Goal: Submit feedback/report problem: Submit feedback/report problem

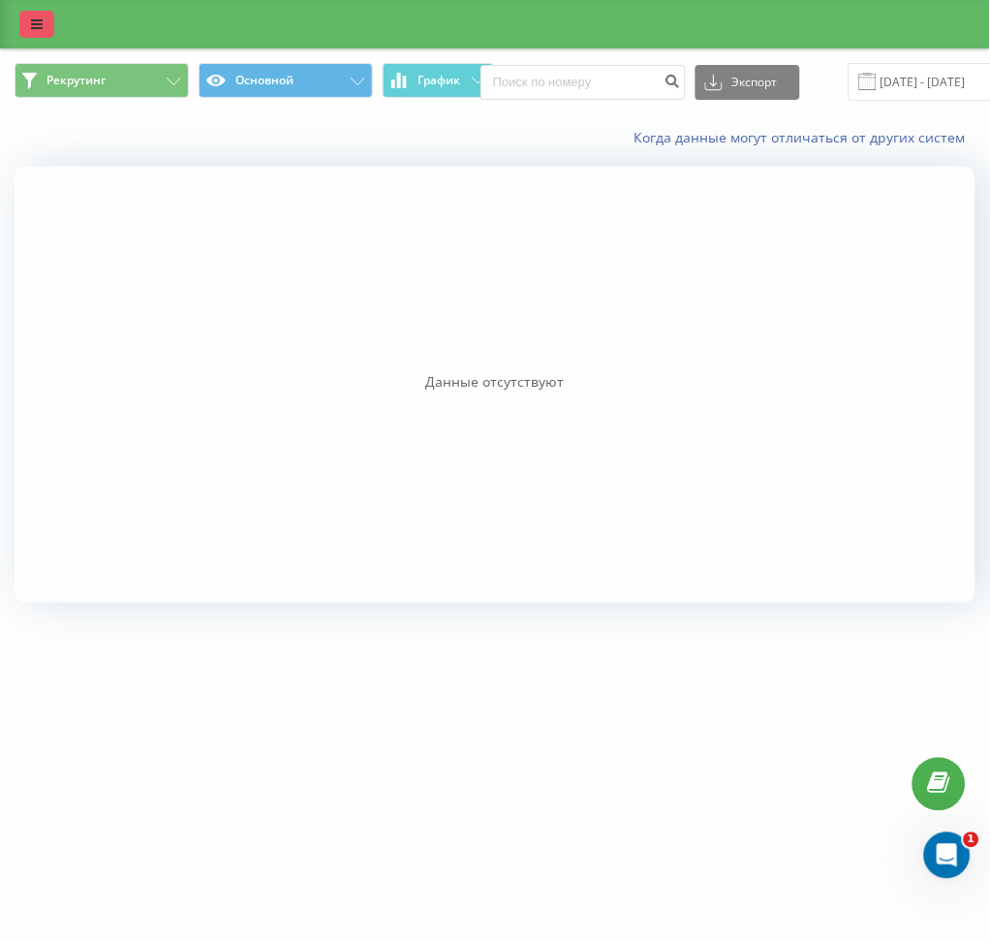
click at [27, 24] on link at bounding box center [36, 24] width 35 height 27
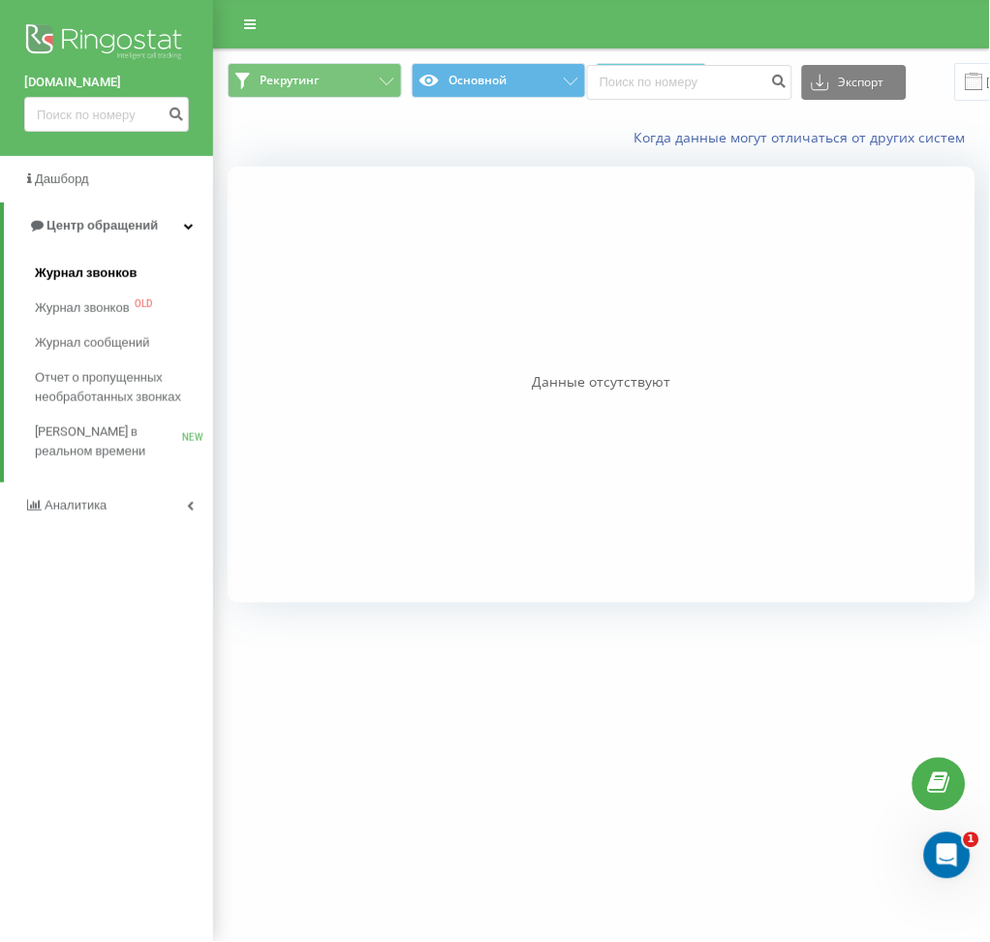
click at [118, 260] on link "Журнал звонков" at bounding box center [124, 273] width 178 height 35
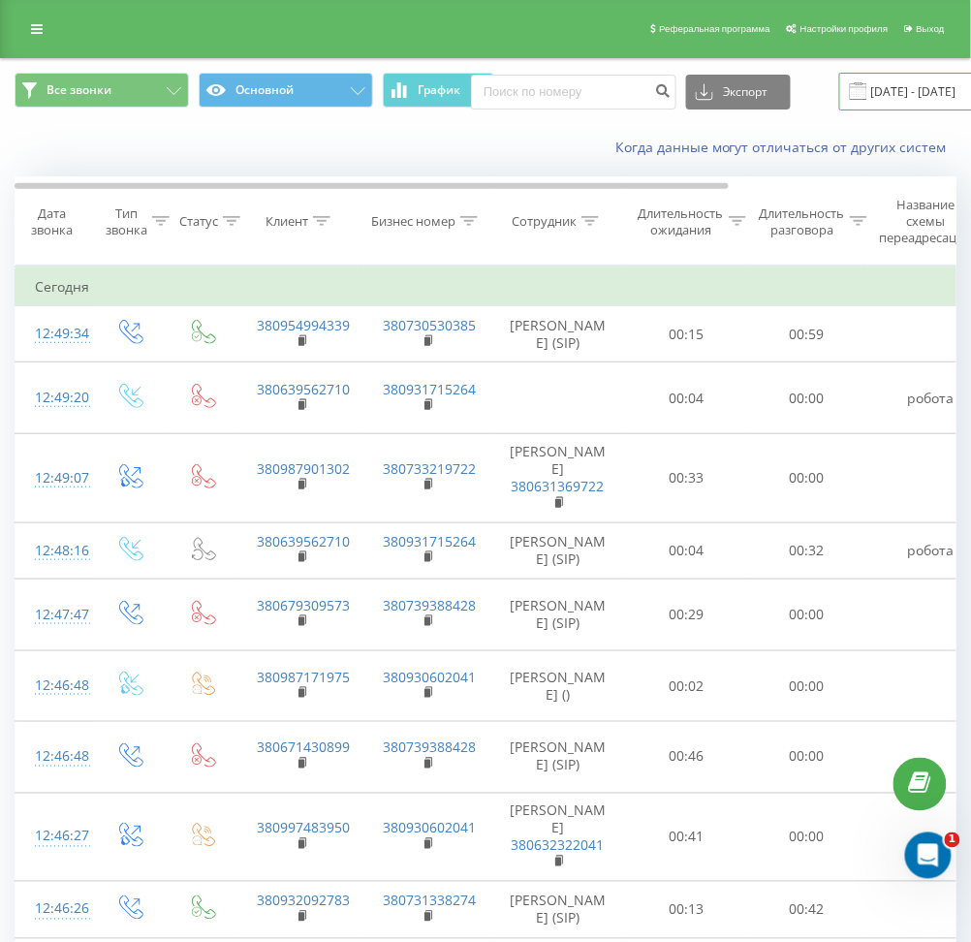
click at [916, 102] on input "22.07.2025 - 22.08.2025" at bounding box center [956, 92] width 234 height 38
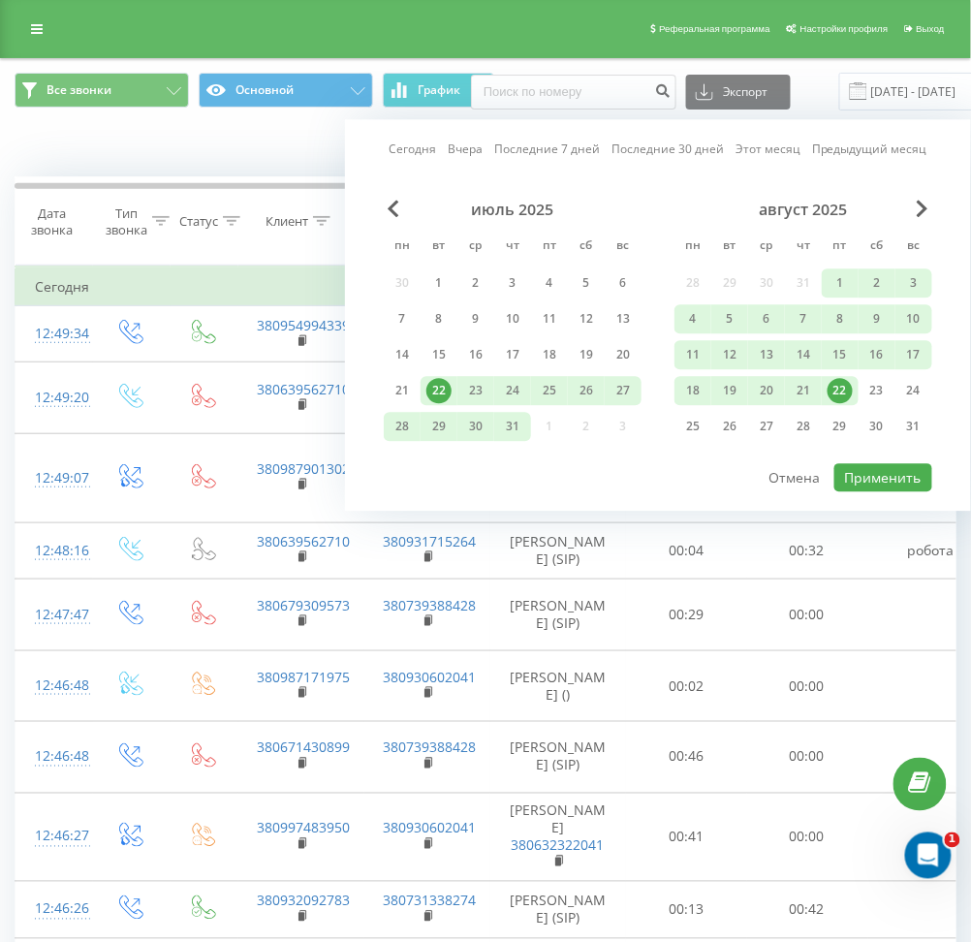
click at [850, 381] on div "22" at bounding box center [839, 390] width 25 height 25
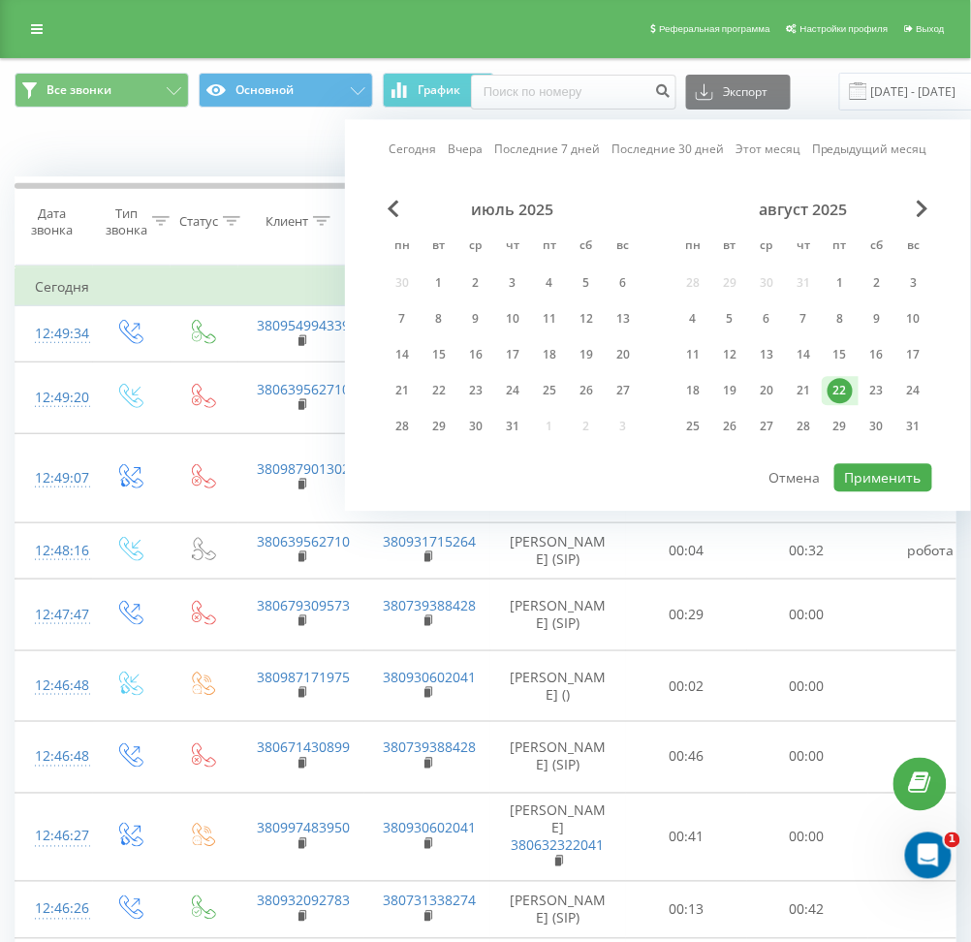
click at [850, 381] on div "22" at bounding box center [839, 390] width 25 height 25
click at [904, 472] on button "Применить" at bounding box center [883, 477] width 98 height 28
type input "22.08.2025 - 22.08.2025"
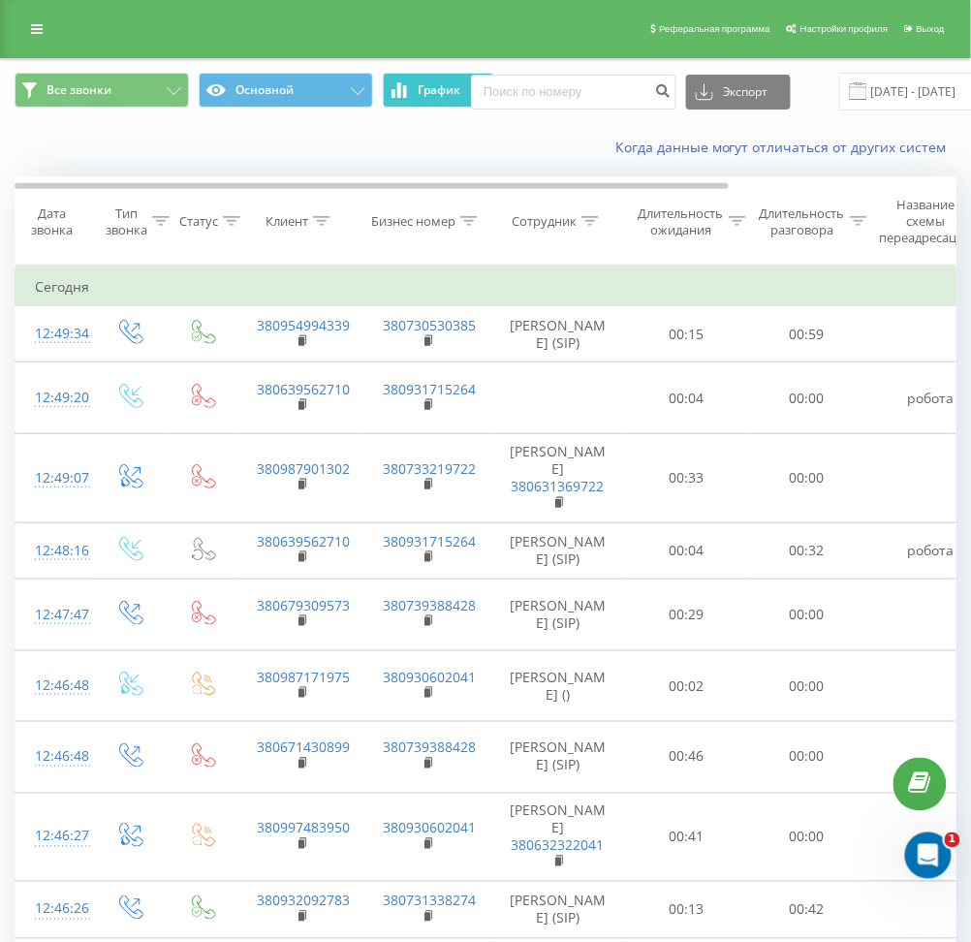
click at [448, 76] on button "График" at bounding box center [438, 90] width 111 height 35
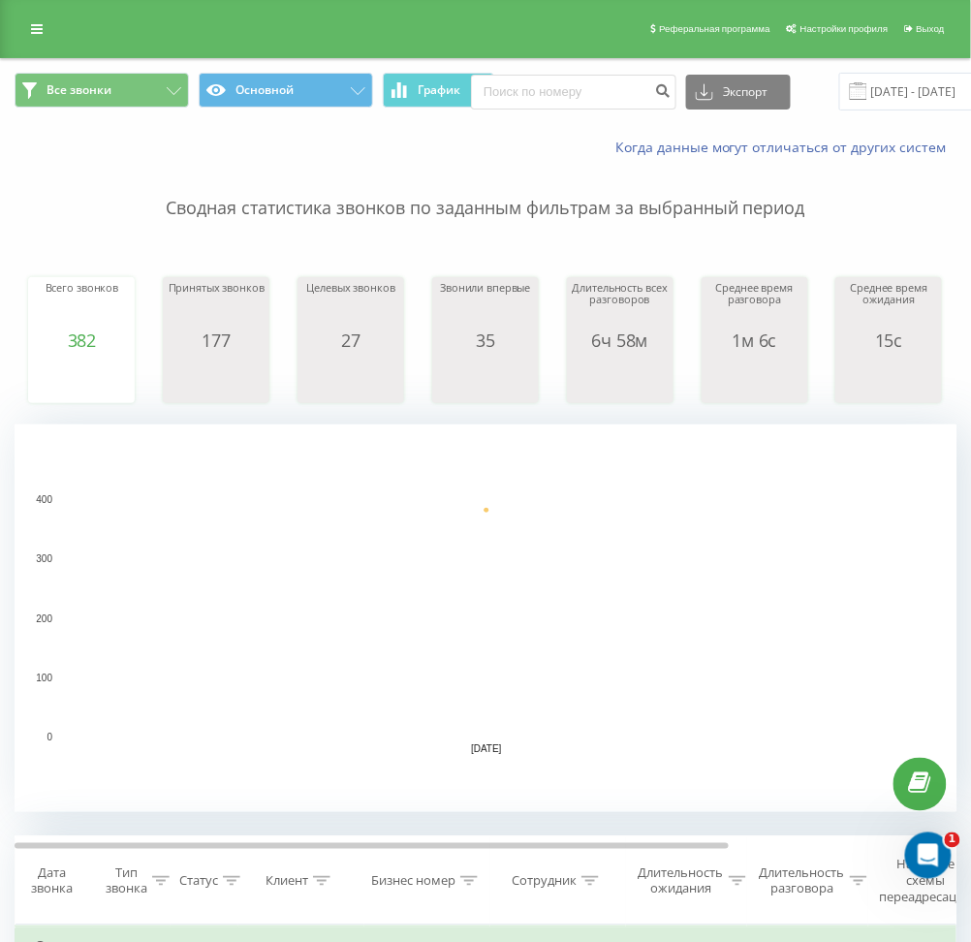
scroll to position [36, 0]
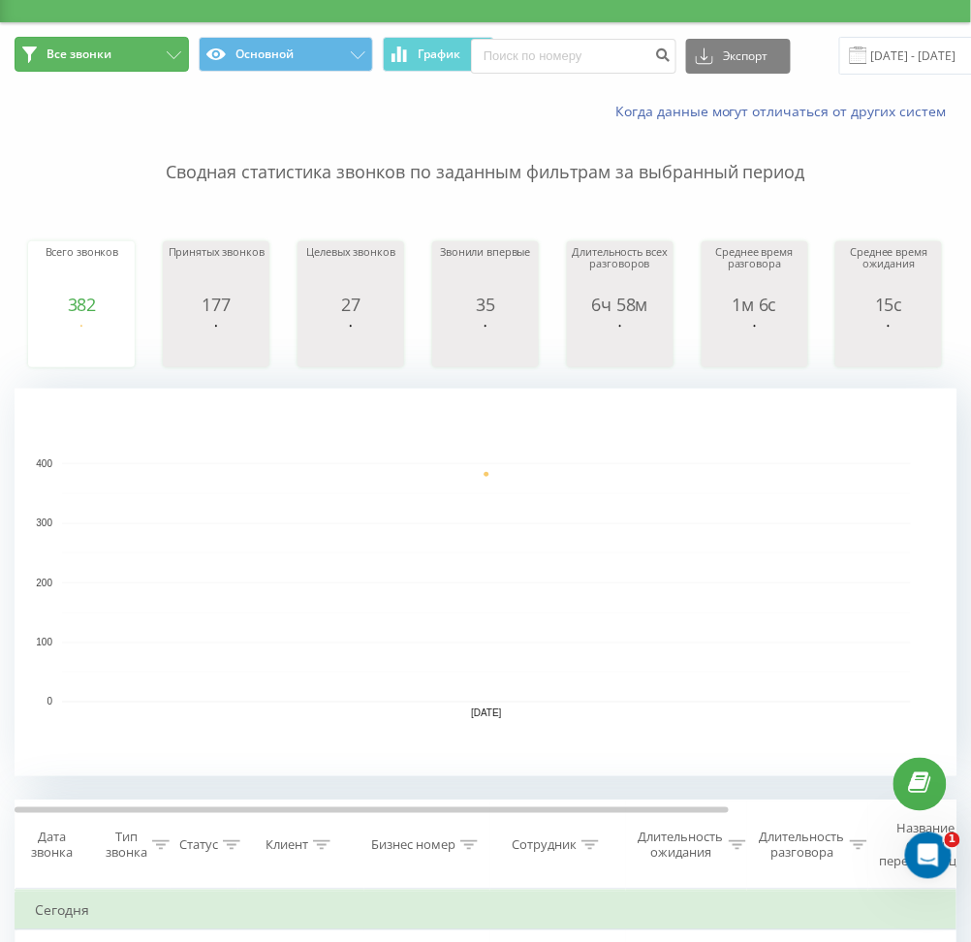
click at [128, 47] on button "Все звонки" at bounding box center [102, 54] width 174 height 35
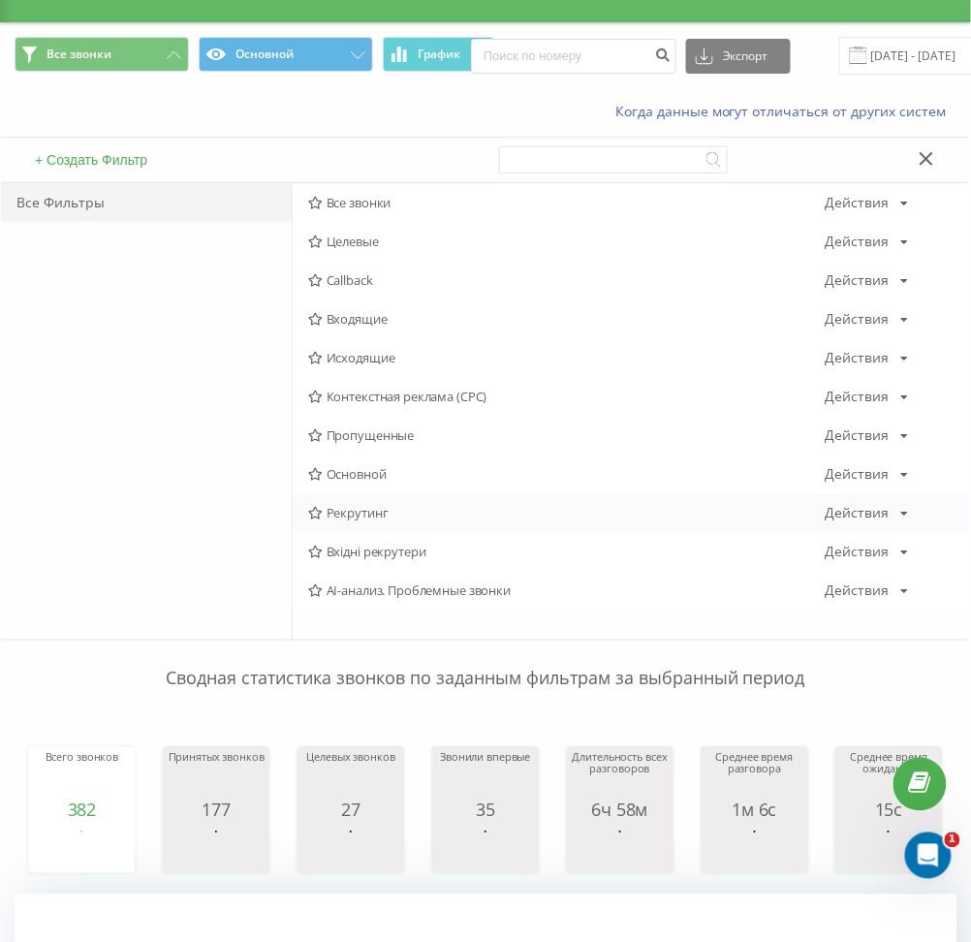
click at [355, 515] on span "Рекрутинг" at bounding box center [566, 513] width 517 height 14
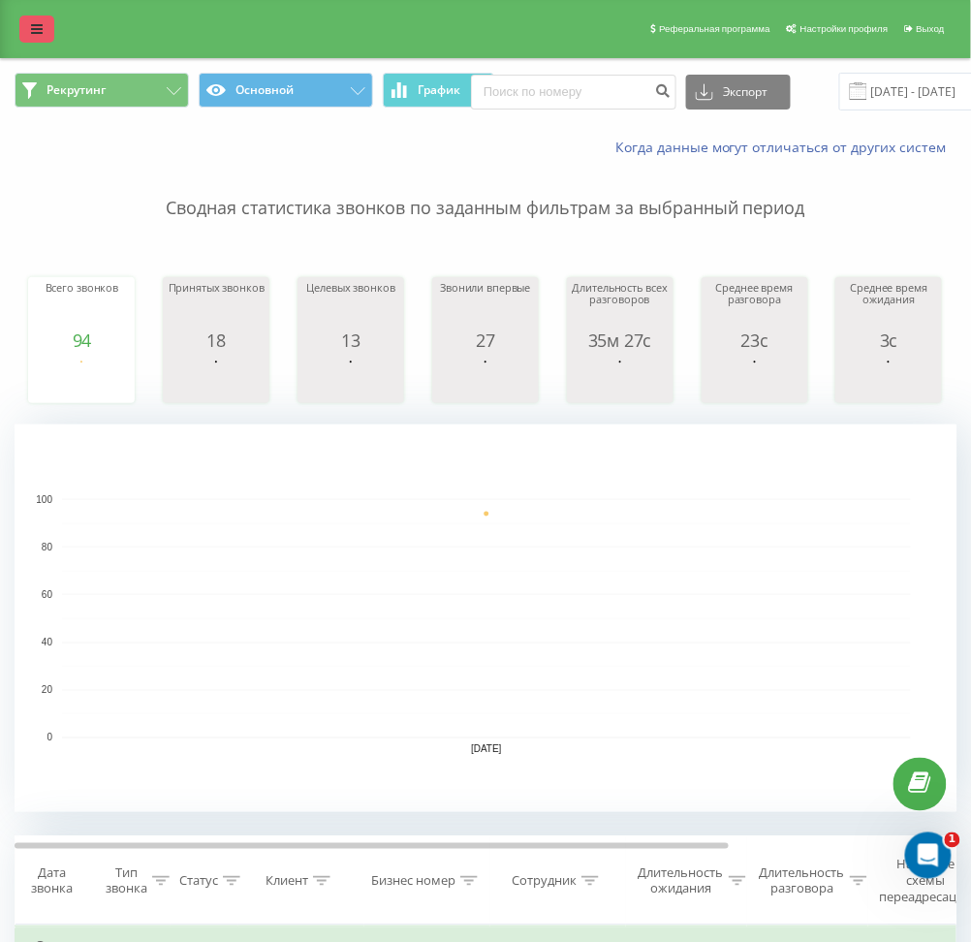
click at [33, 18] on link at bounding box center [36, 28] width 35 height 27
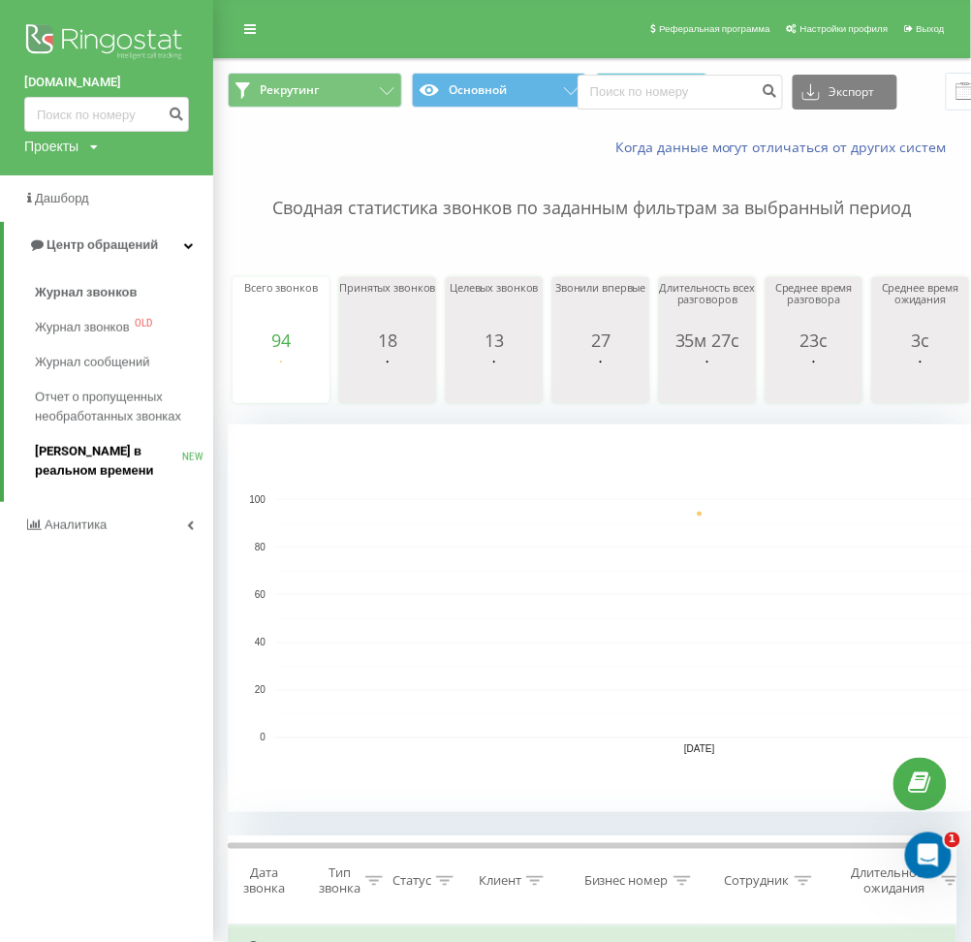
click at [119, 458] on span "[PERSON_NAME] в реальном времени" at bounding box center [108, 461] width 147 height 39
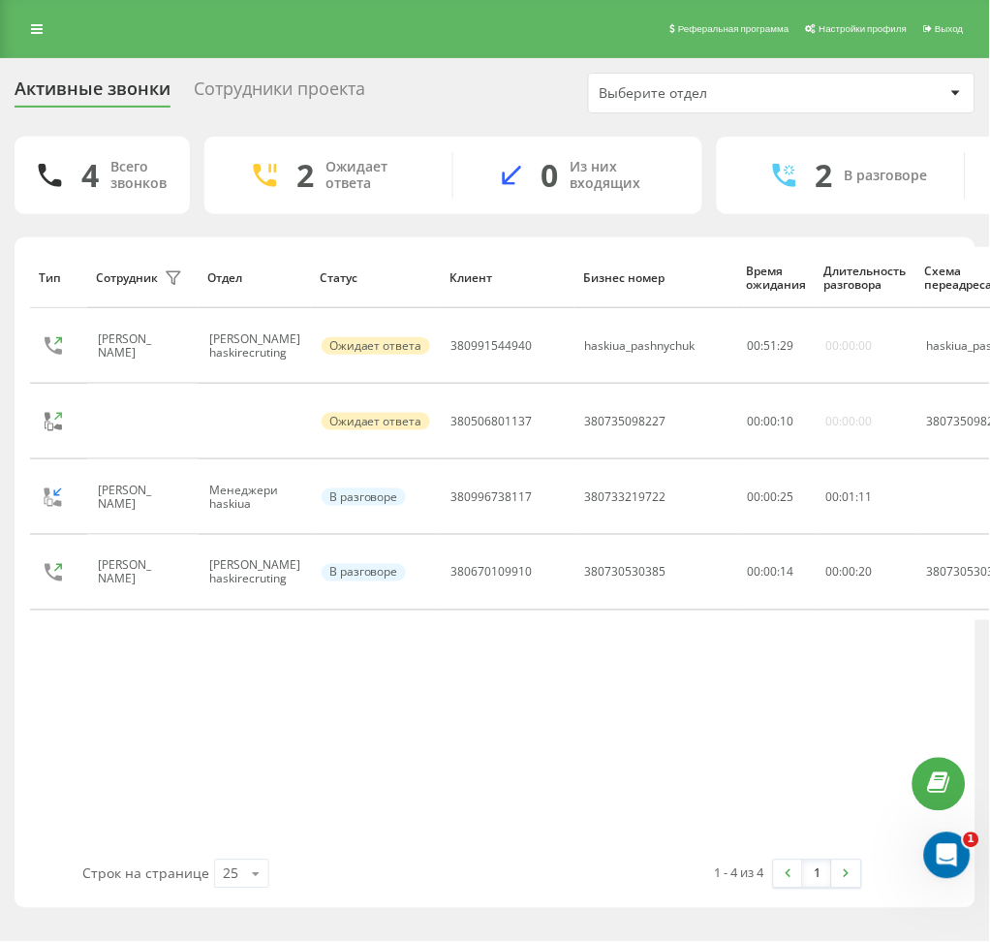
click at [255, 100] on div "Сотрудники проекта" at bounding box center [279, 93] width 171 height 30
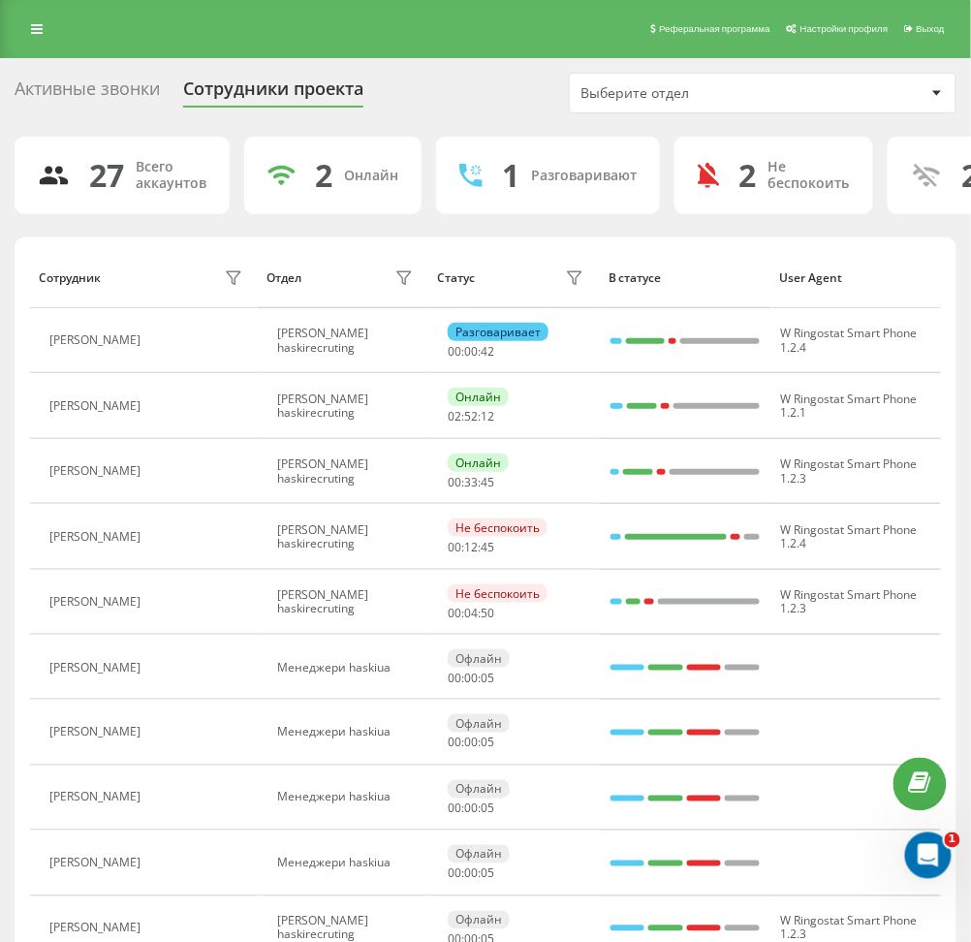
click at [100, 100] on div "Активные звонки" at bounding box center [87, 93] width 145 height 30
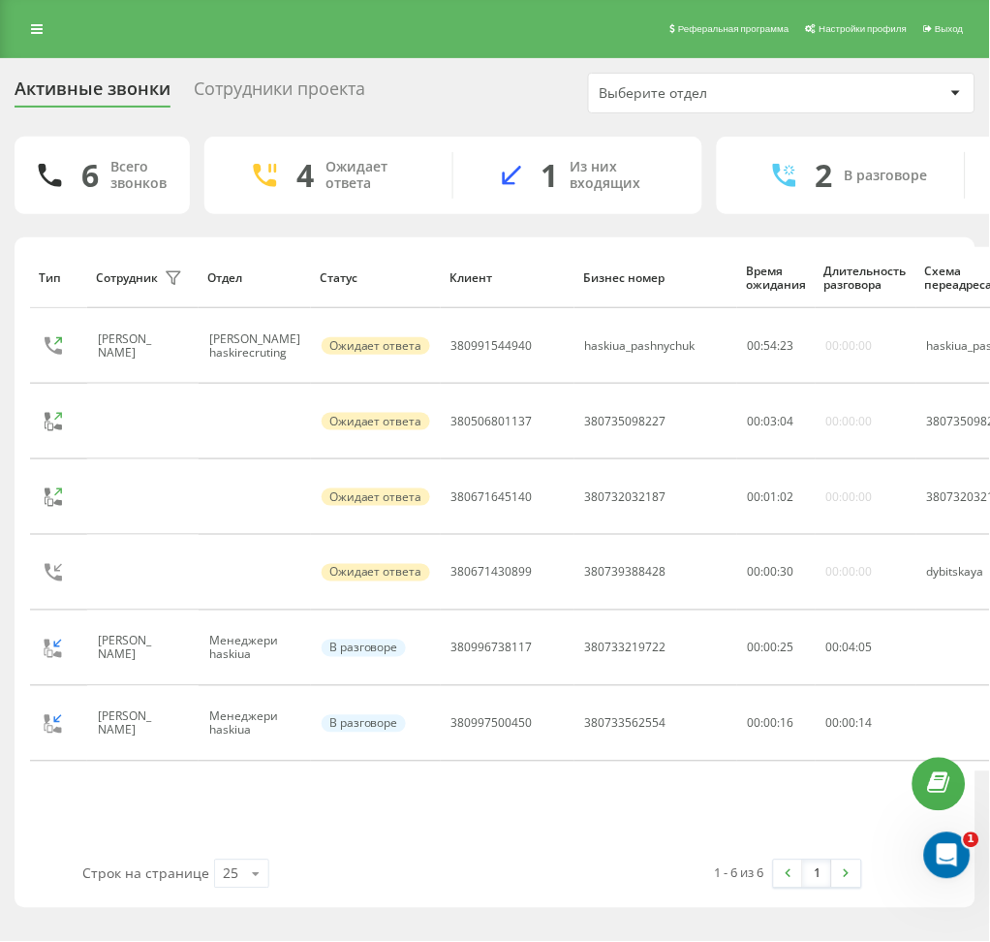
click at [303, 79] on div "Сотрудники проекта" at bounding box center [279, 93] width 171 height 30
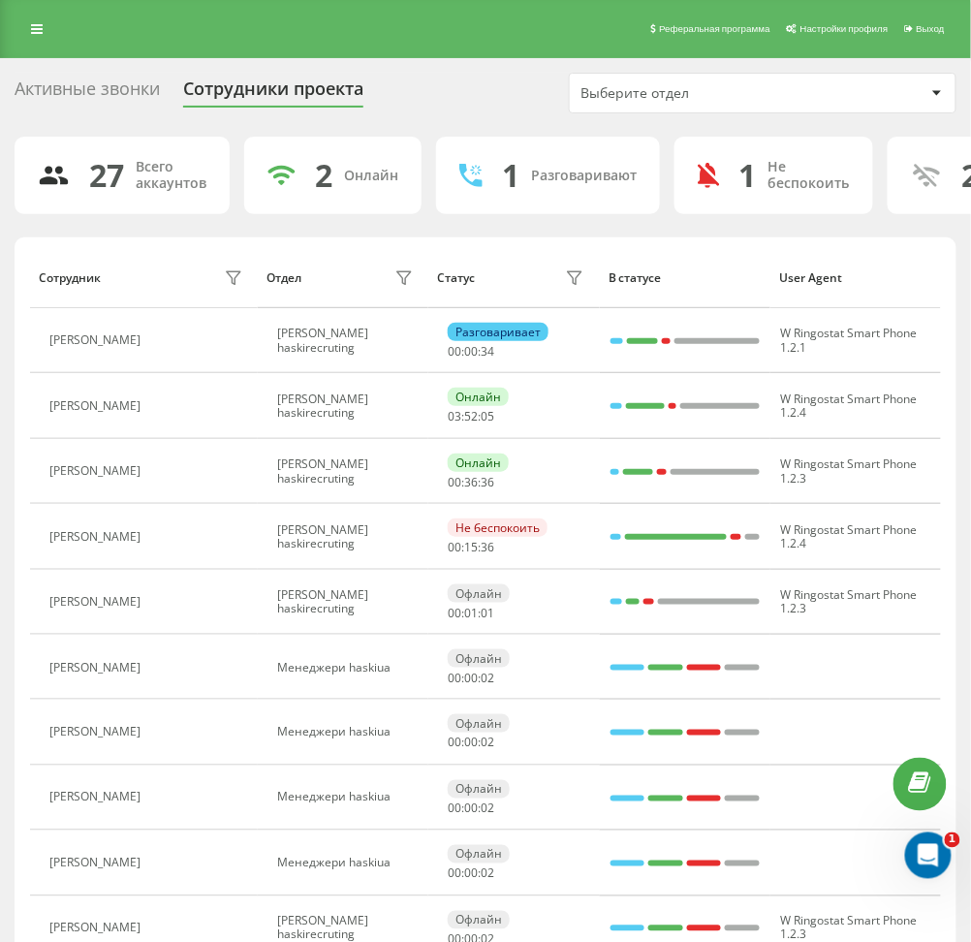
click at [113, 78] on div "Активные звонки" at bounding box center [87, 93] width 145 height 30
click at [125, 92] on div "Активные звонки" at bounding box center [87, 93] width 145 height 30
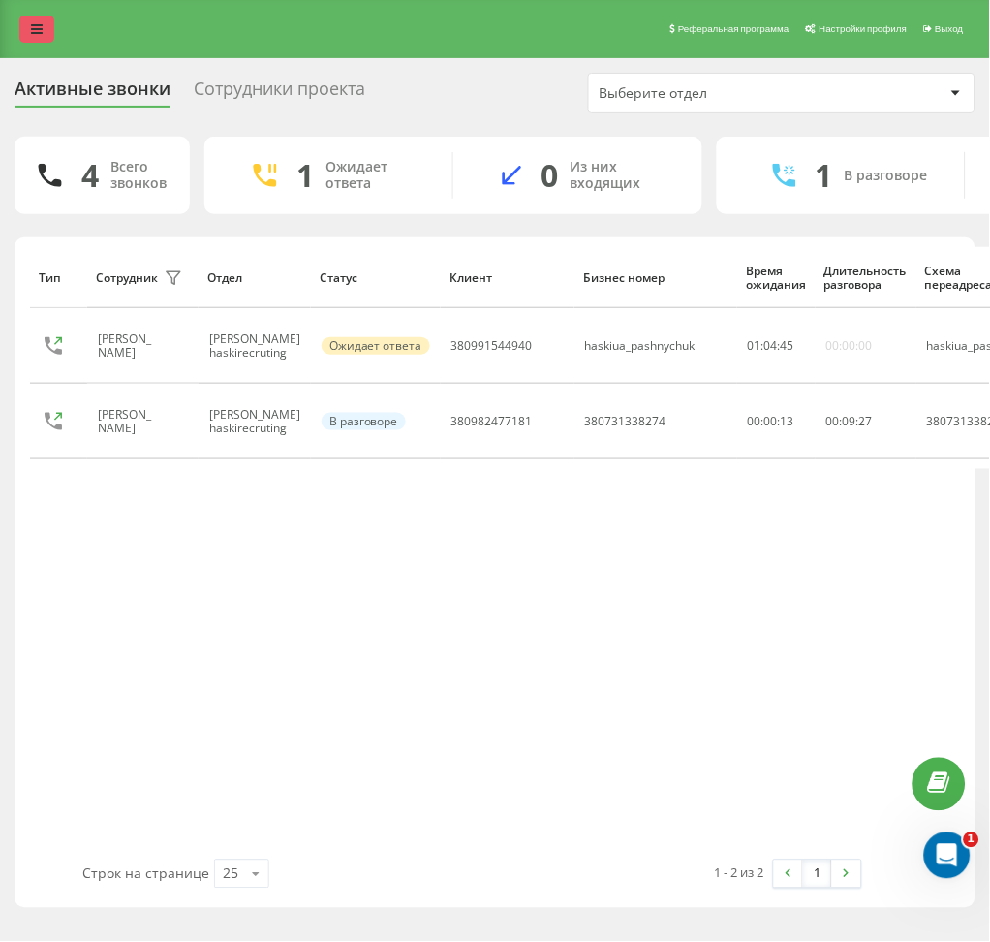
click at [34, 40] on link at bounding box center [36, 28] width 35 height 27
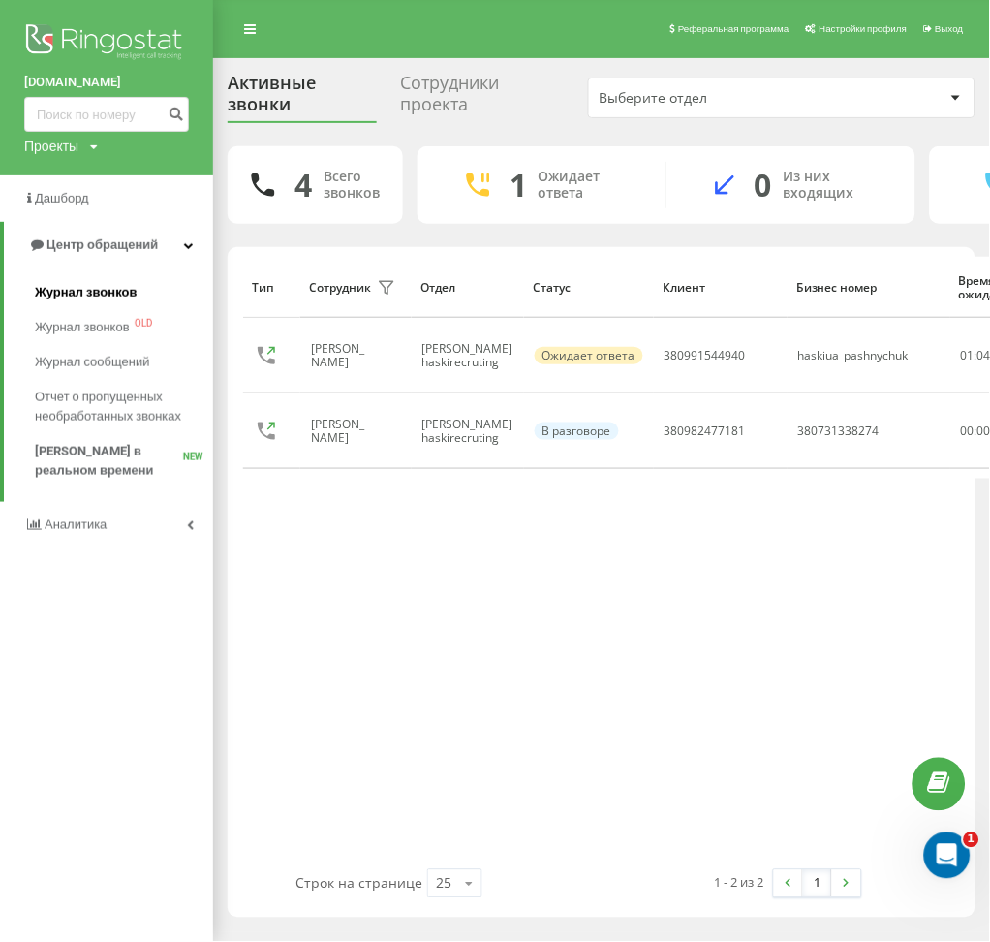
click at [115, 291] on span "Журнал звонков" at bounding box center [86, 292] width 102 height 19
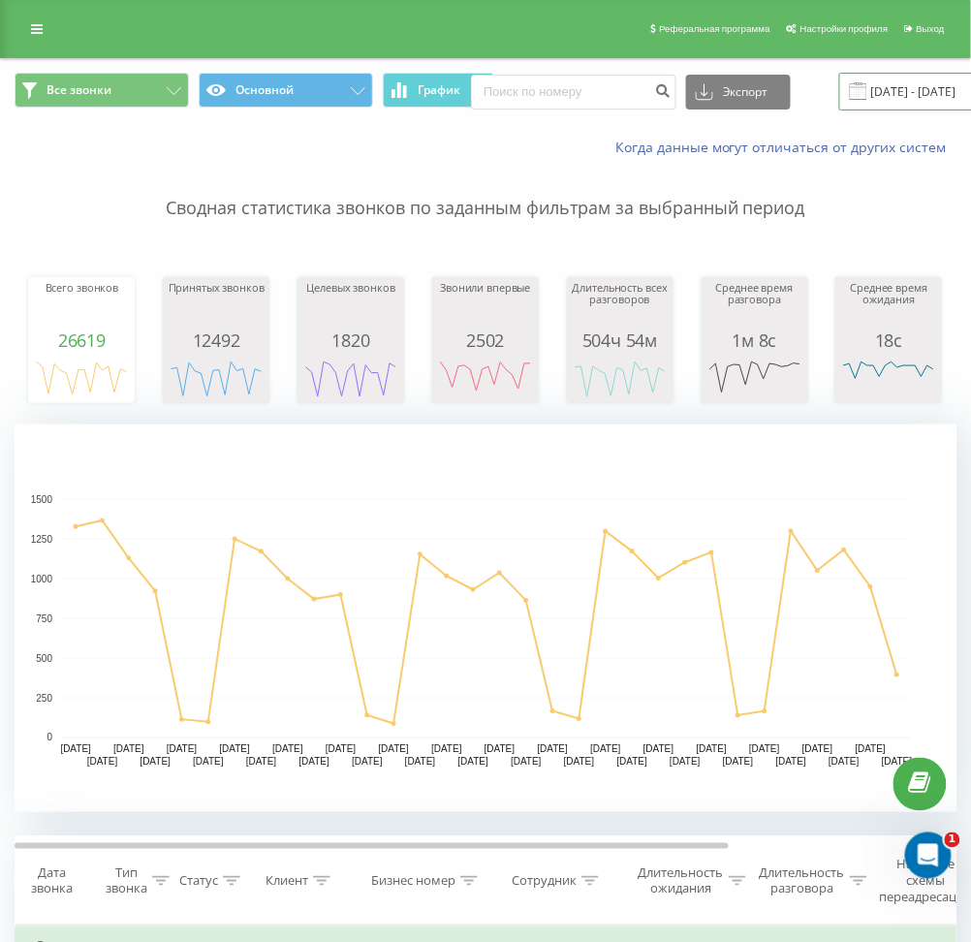
click at [920, 87] on input "22.07.2025 - 22.08.2025" at bounding box center [956, 92] width 234 height 38
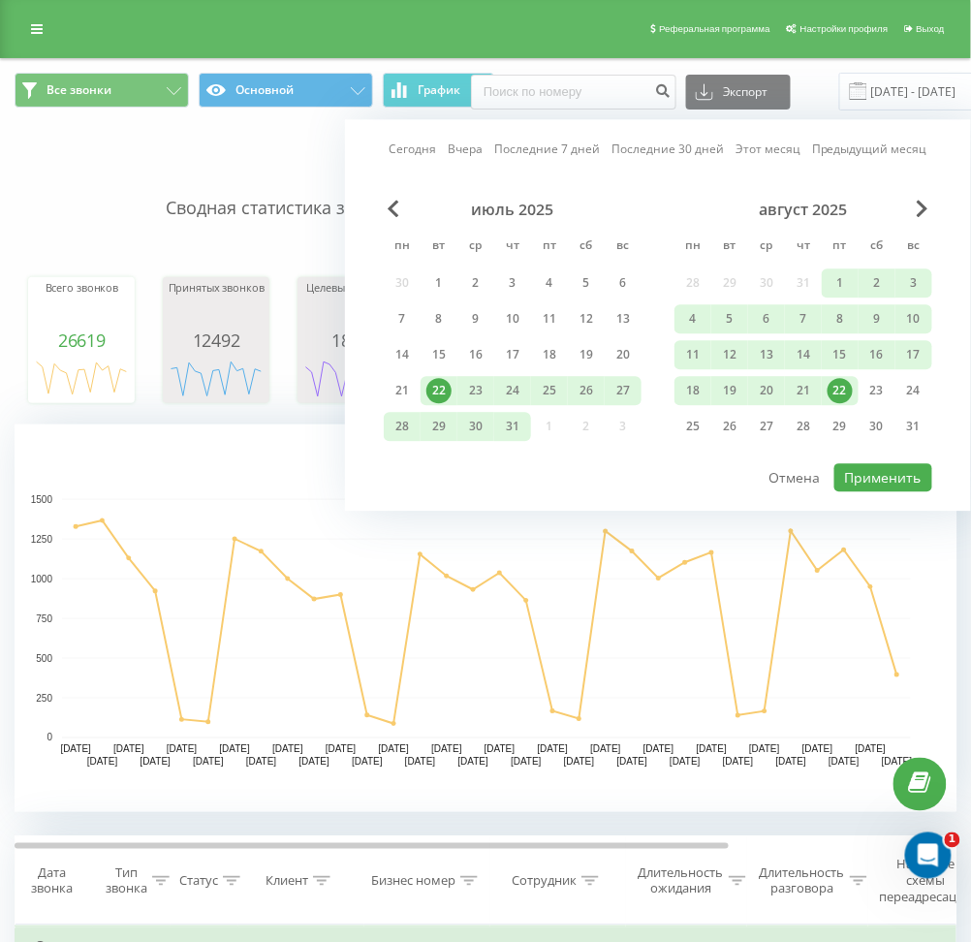
click at [843, 382] on div "22" at bounding box center [839, 390] width 25 height 25
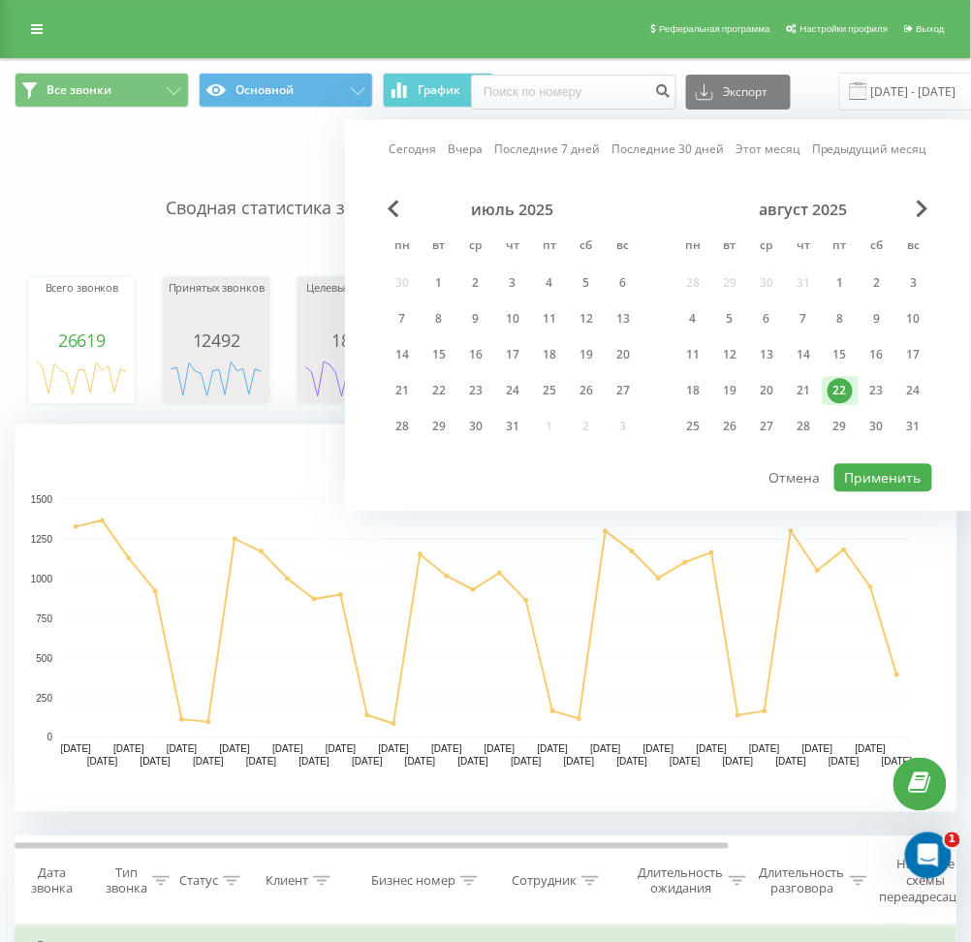
click at [843, 382] on div "22" at bounding box center [839, 390] width 25 height 25
click at [862, 477] on button "Применить" at bounding box center [883, 477] width 98 height 28
type input "22.08.2025 - 22.08.2025"
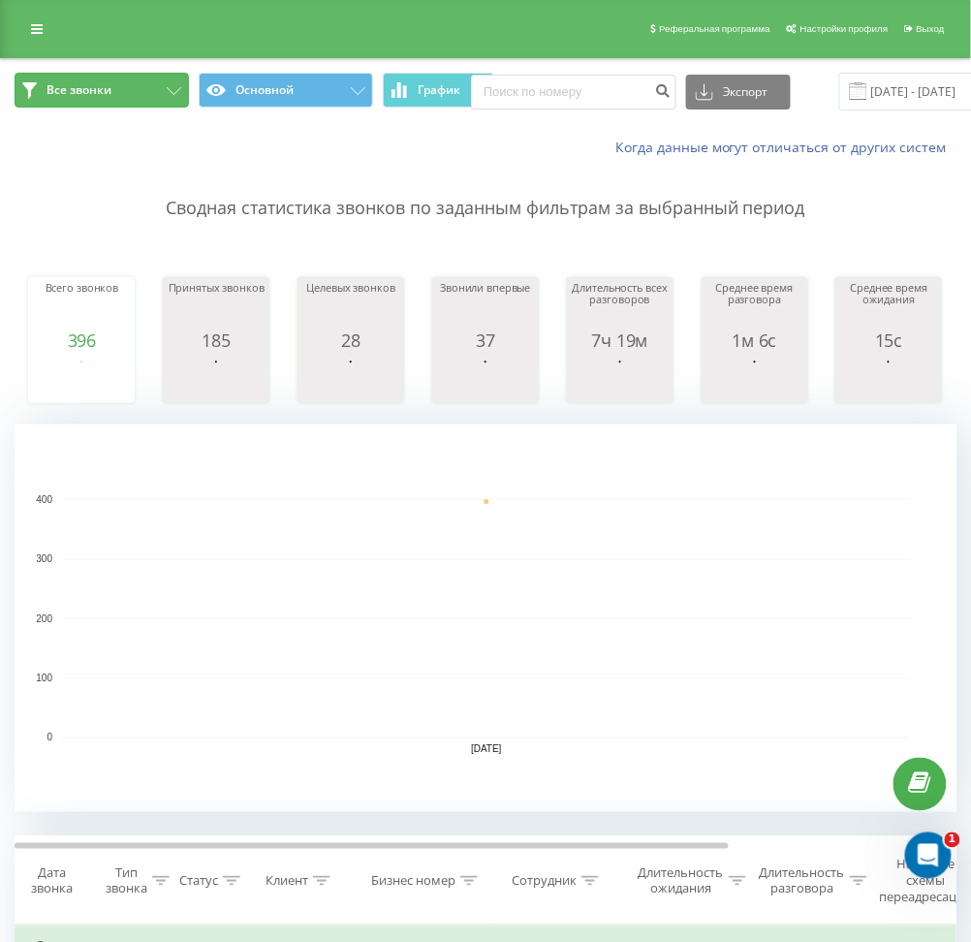
click at [144, 92] on button "Все звонки" at bounding box center [102, 90] width 174 height 35
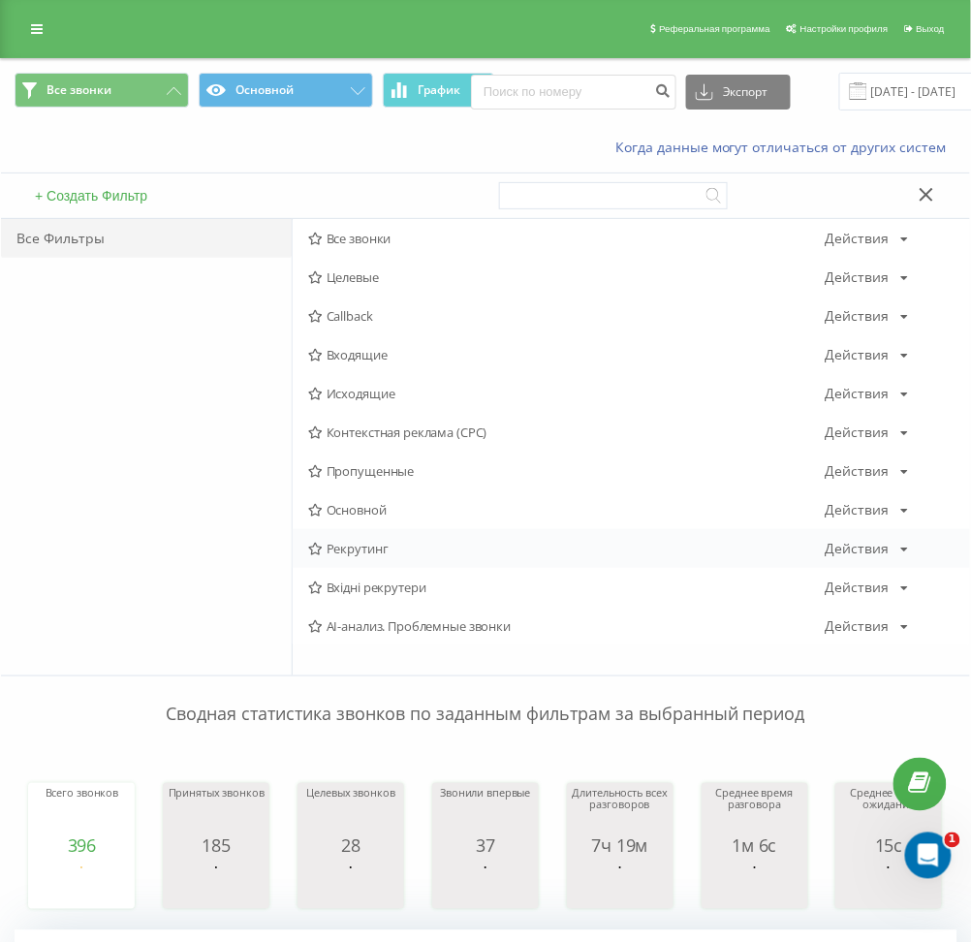
click at [333, 542] on span "Рекрутинг" at bounding box center [566, 549] width 517 height 14
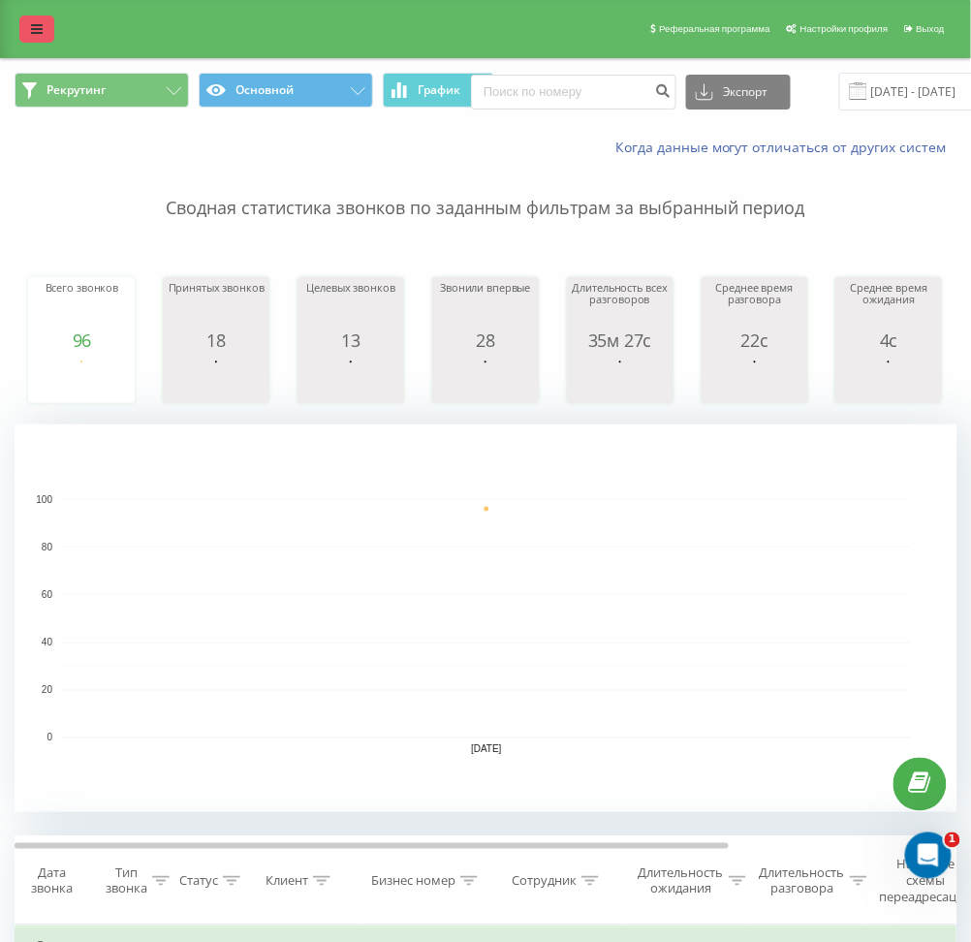
click at [27, 25] on link at bounding box center [36, 28] width 35 height 27
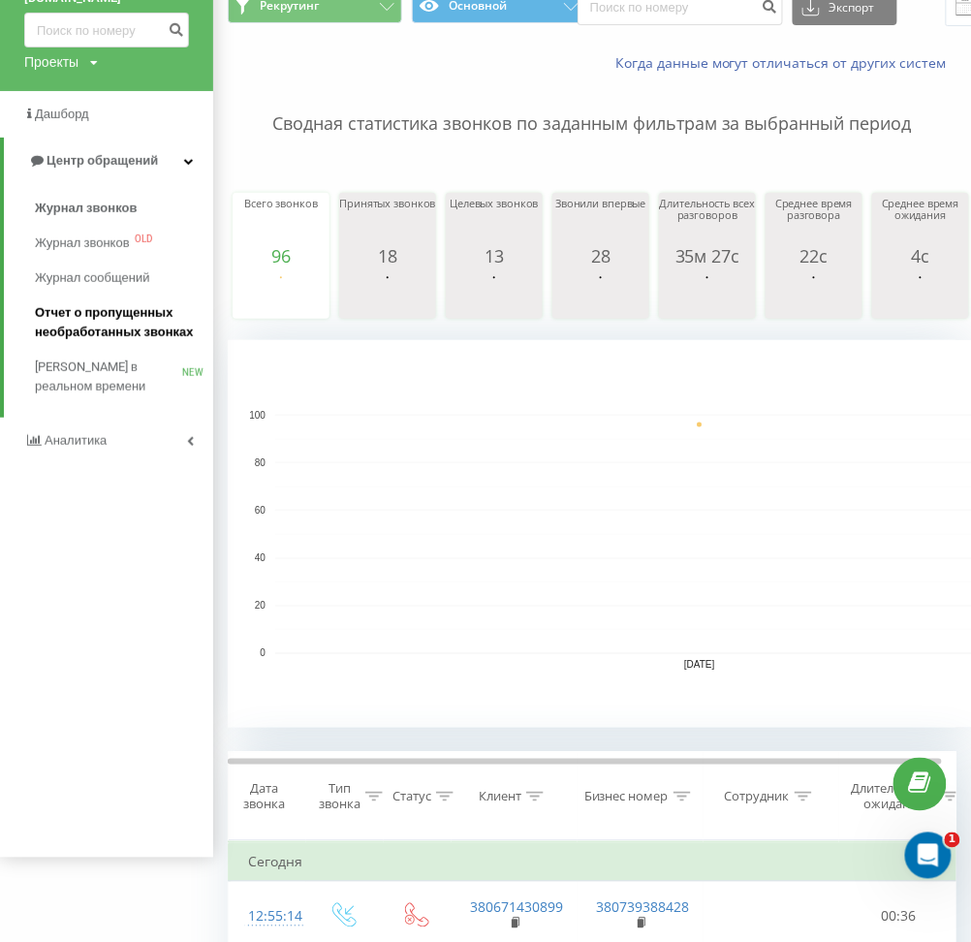
scroll to position [129, 0]
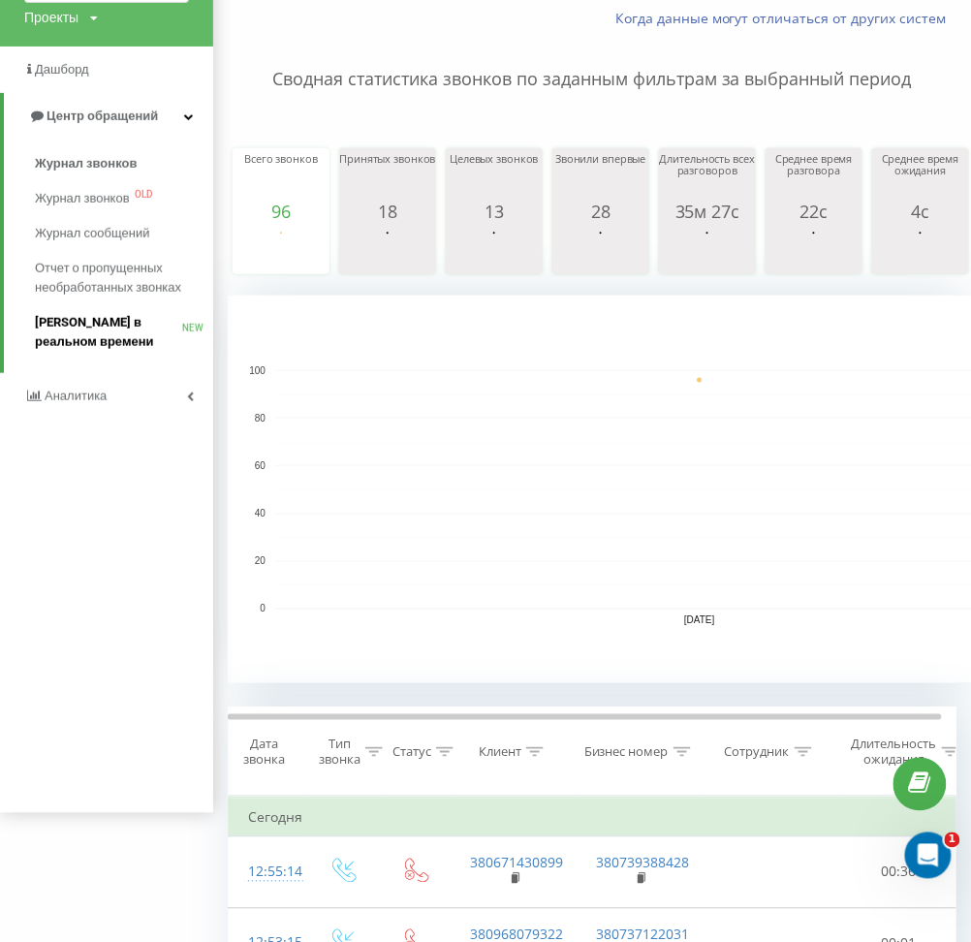
click at [76, 319] on span "[PERSON_NAME] в реальном времени" at bounding box center [108, 332] width 147 height 39
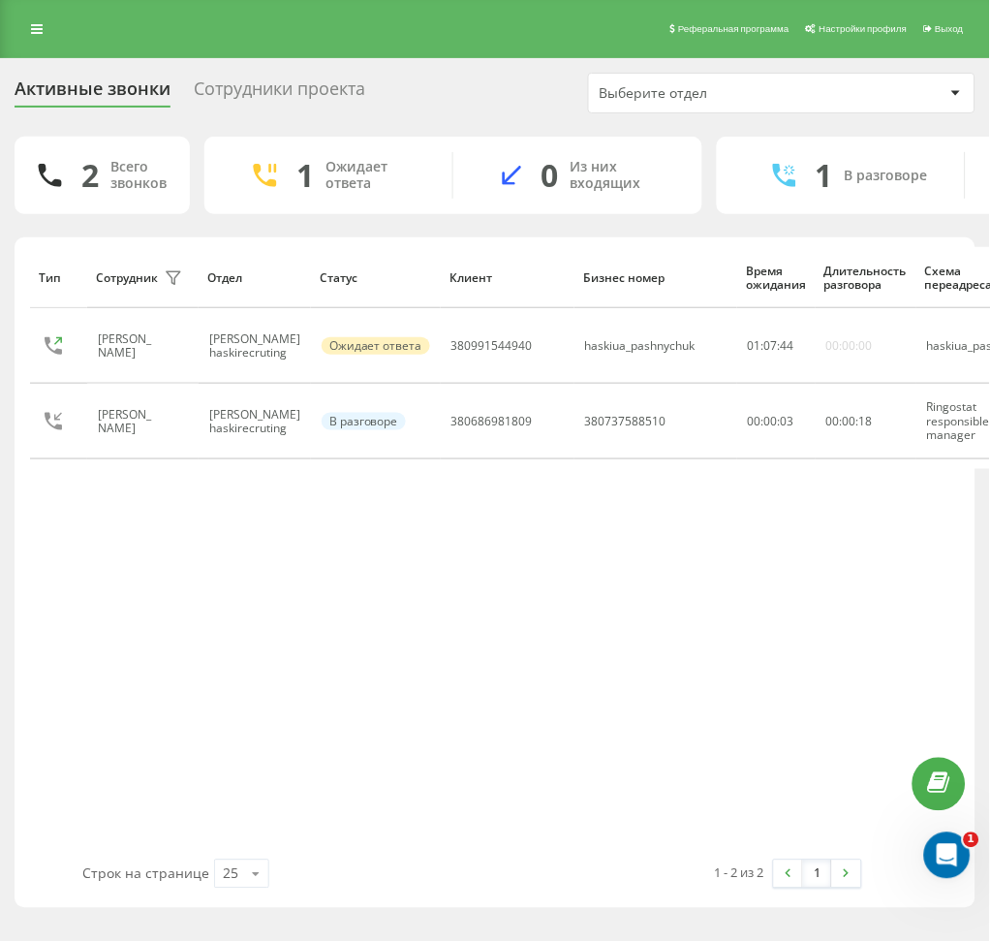
click at [296, 94] on div "Сотрудники проекта" at bounding box center [279, 93] width 171 height 30
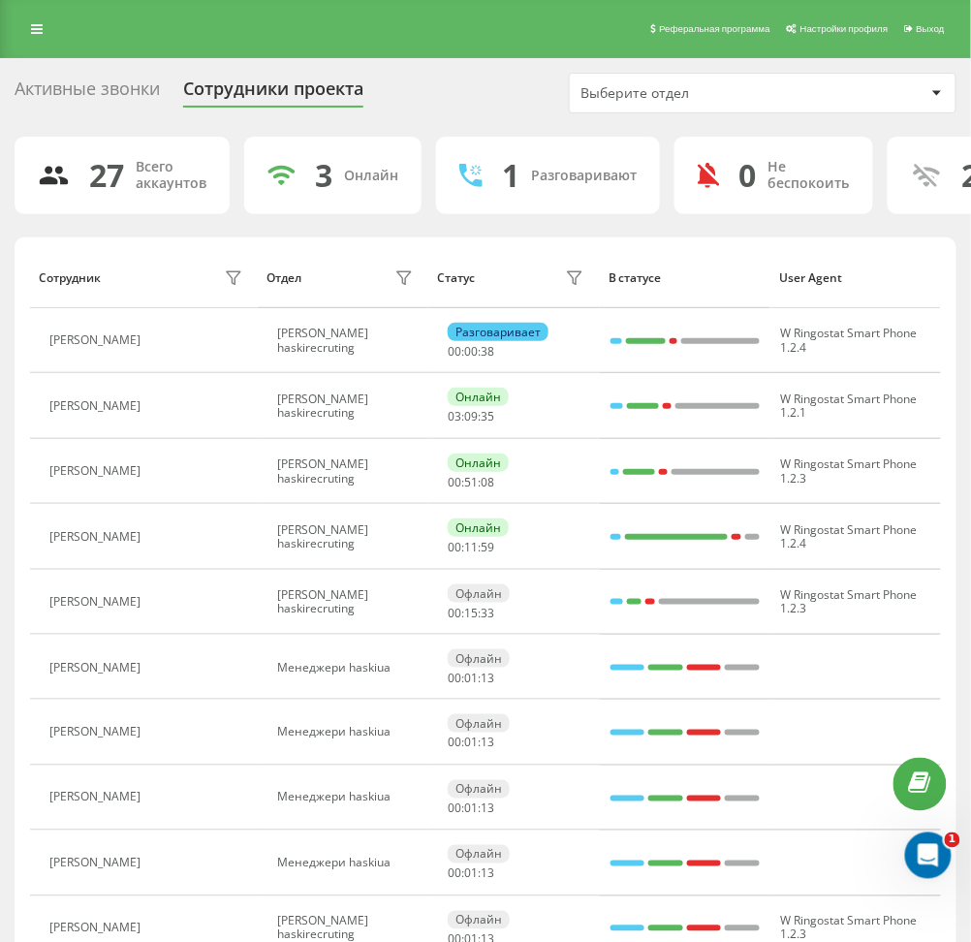
click at [146, 78] on div "Активные звонки" at bounding box center [87, 93] width 145 height 30
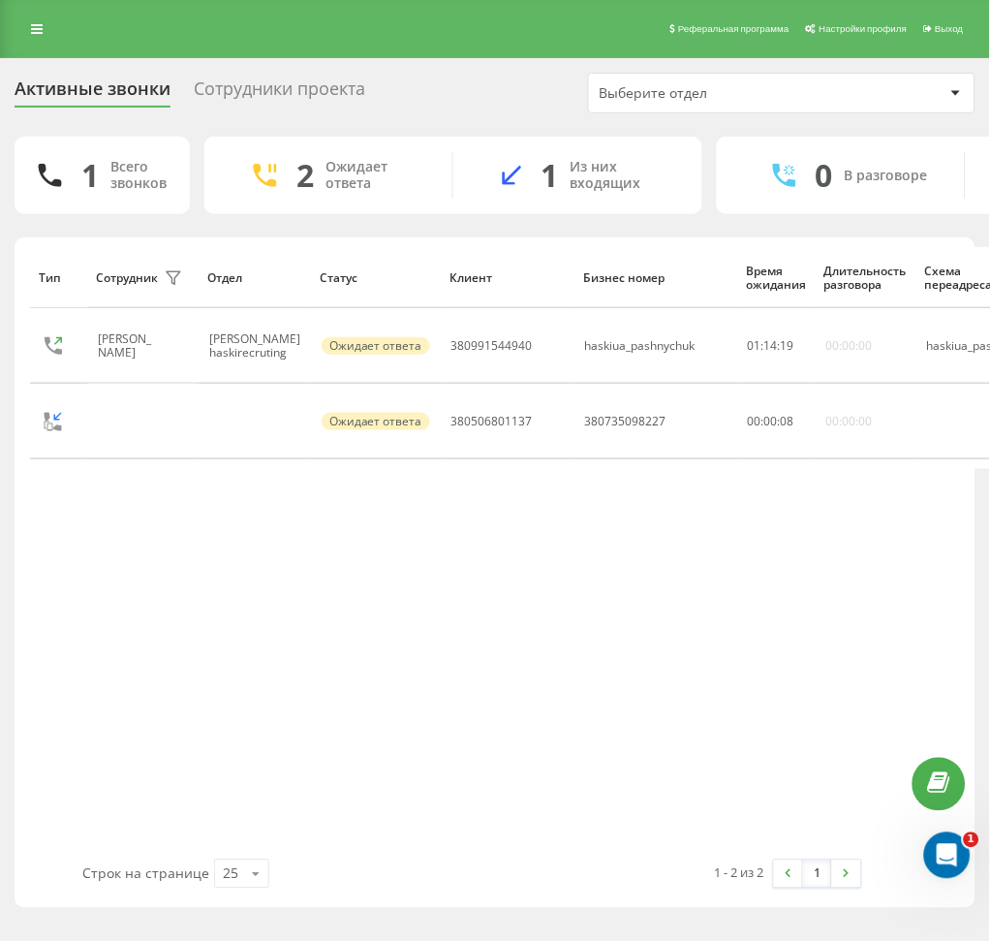
click at [274, 74] on div "Активные звонки Сотрудники проекта Выберите отдел" at bounding box center [495, 93] width 961 height 41
click at [276, 86] on div "Сотрудники проекта" at bounding box center [279, 93] width 171 height 30
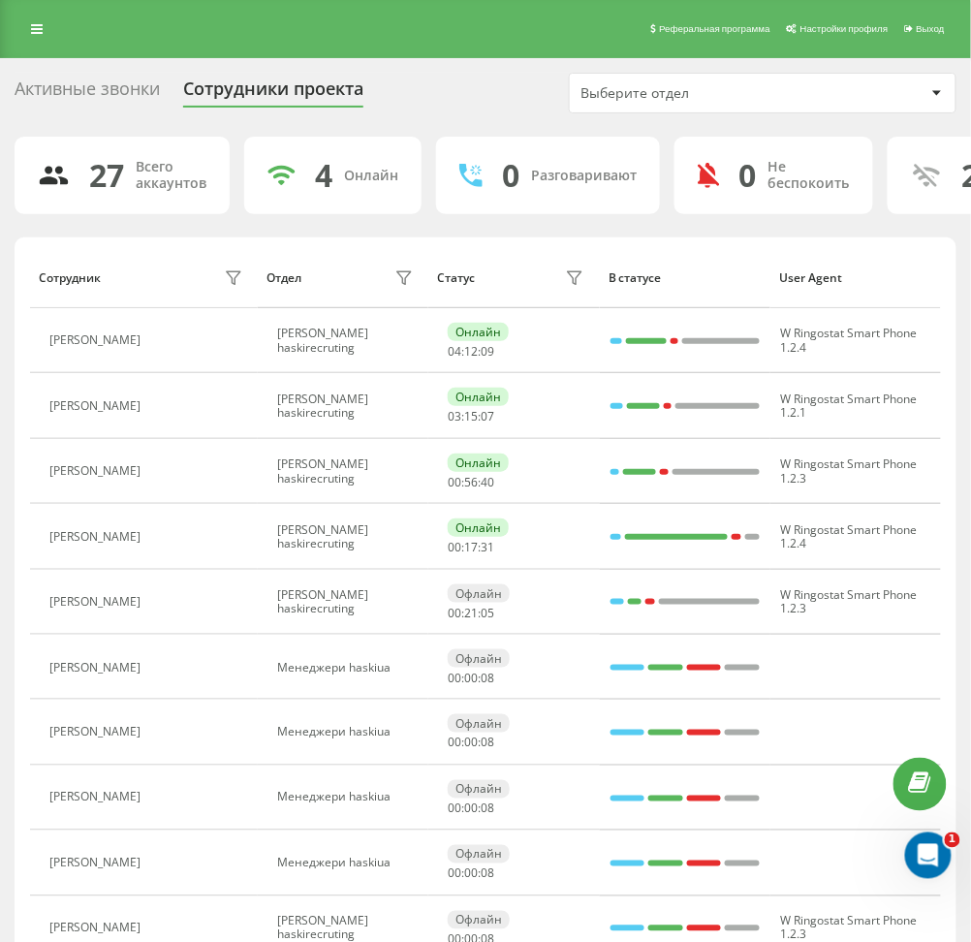
click at [97, 81] on div "Активные звонки" at bounding box center [87, 93] width 145 height 30
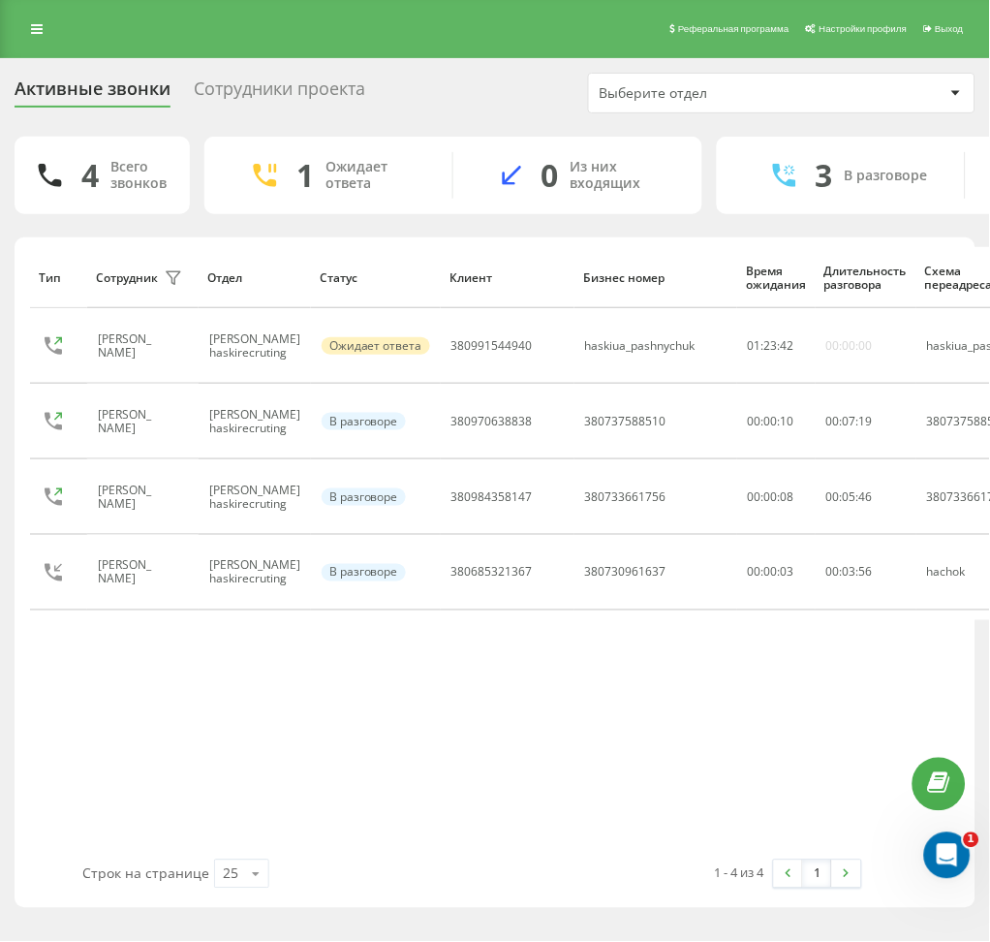
click at [355, 96] on div "Сотрудники проекта" at bounding box center [279, 93] width 171 height 30
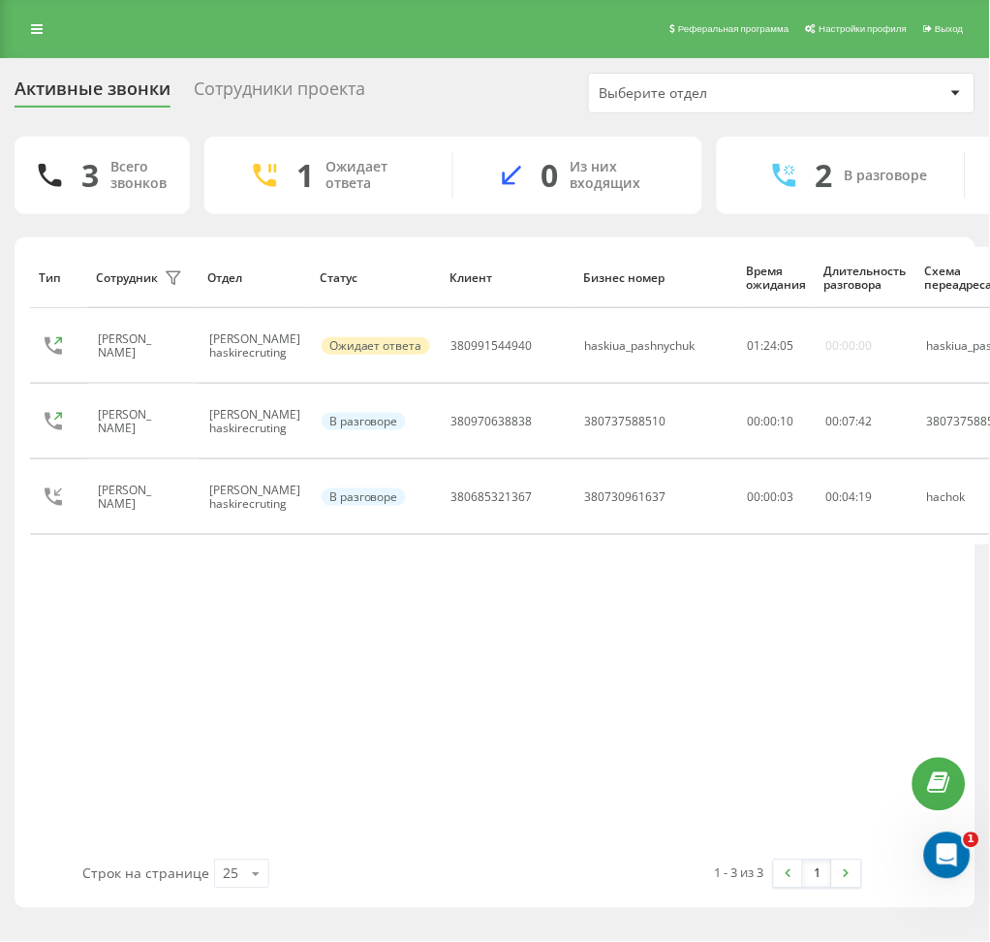
click at [295, 91] on div "Сотрудники проекта" at bounding box center [279, 93] width 171 height 30
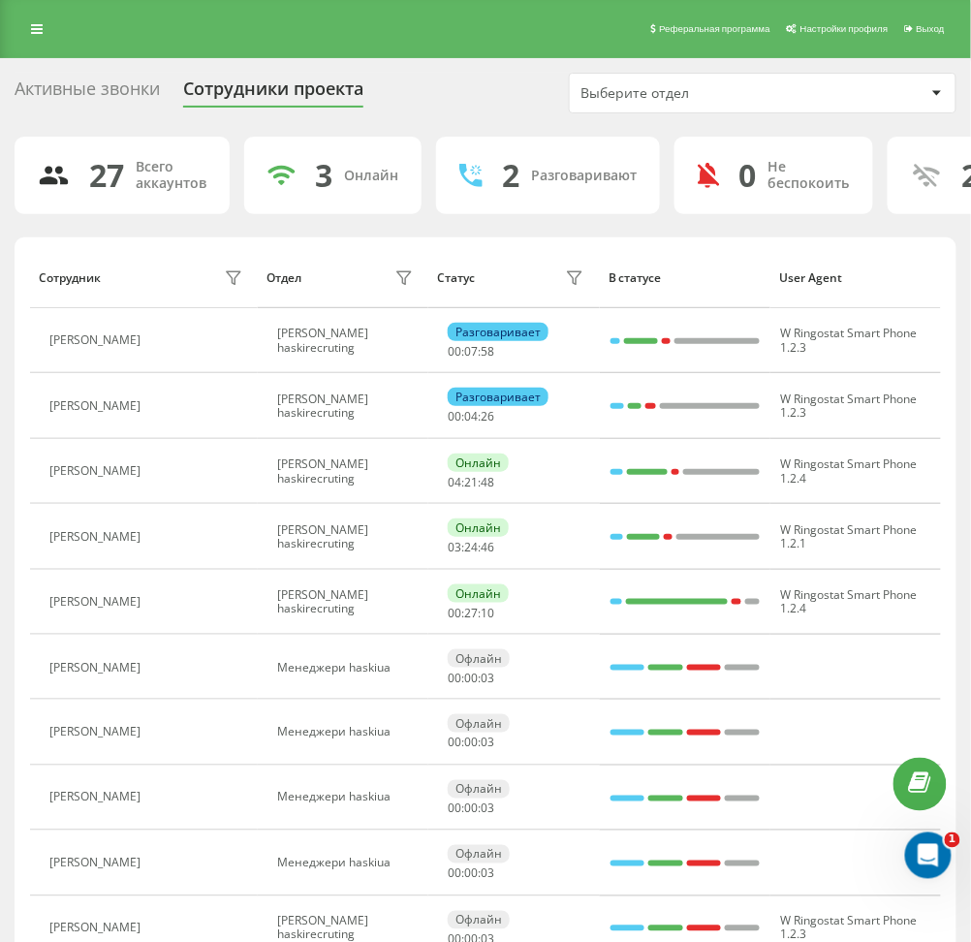
click at [141, 89] on div "Активные звонки" at bounding box center [87, 93] width 145 height 30
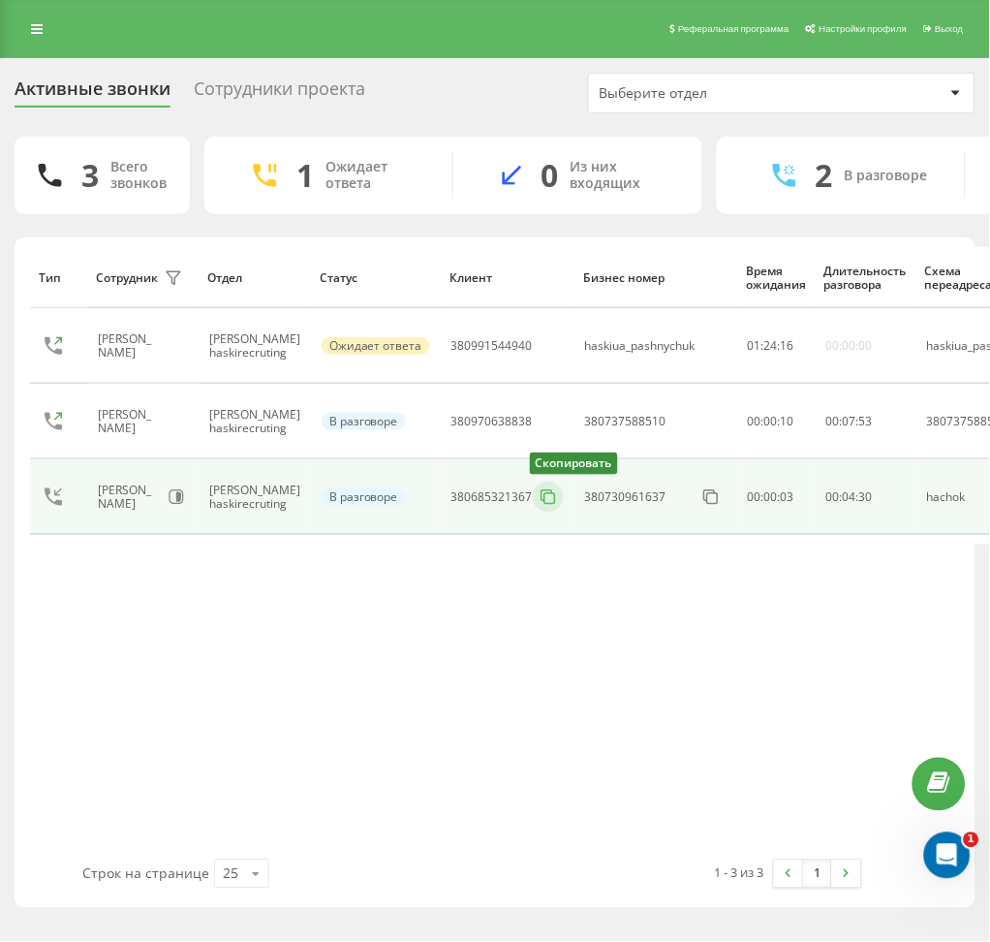
click at [539, 497] on icon at bounding box center [548, 496] width 19 height 19
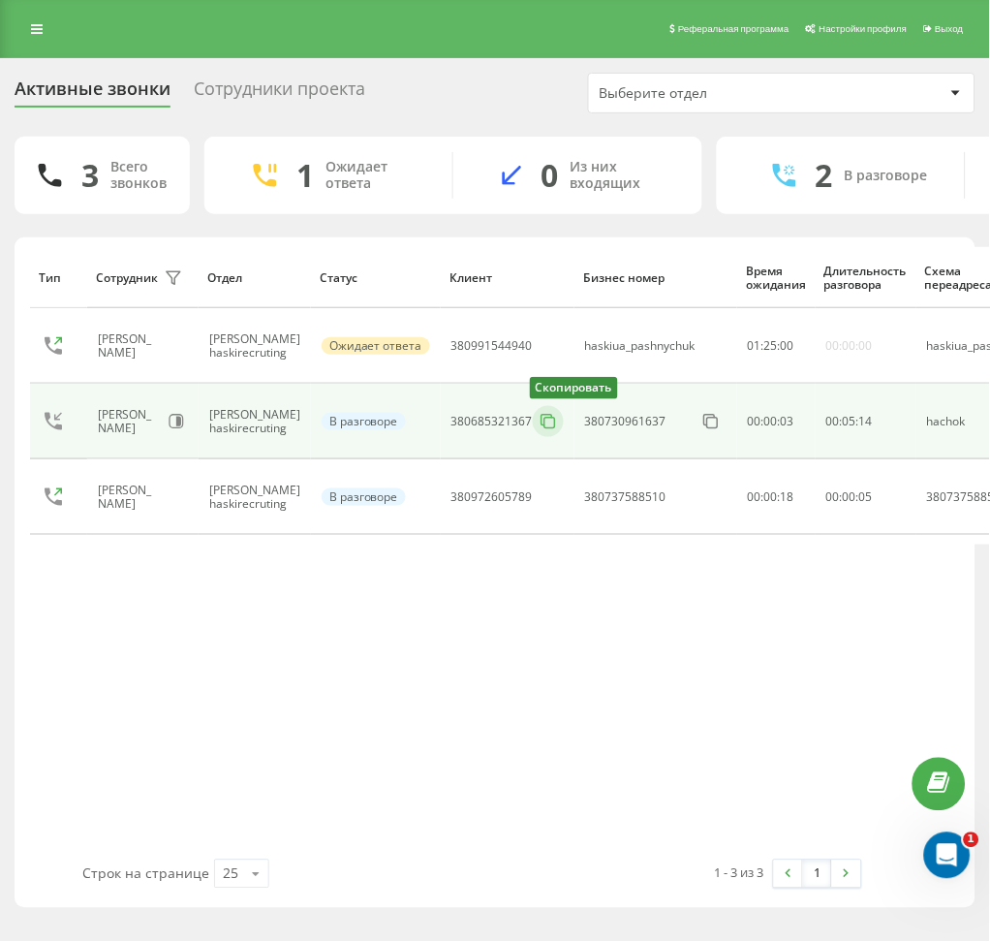
click at [539, 425] on icon at bounding box center [548, 421] width 19 height 19
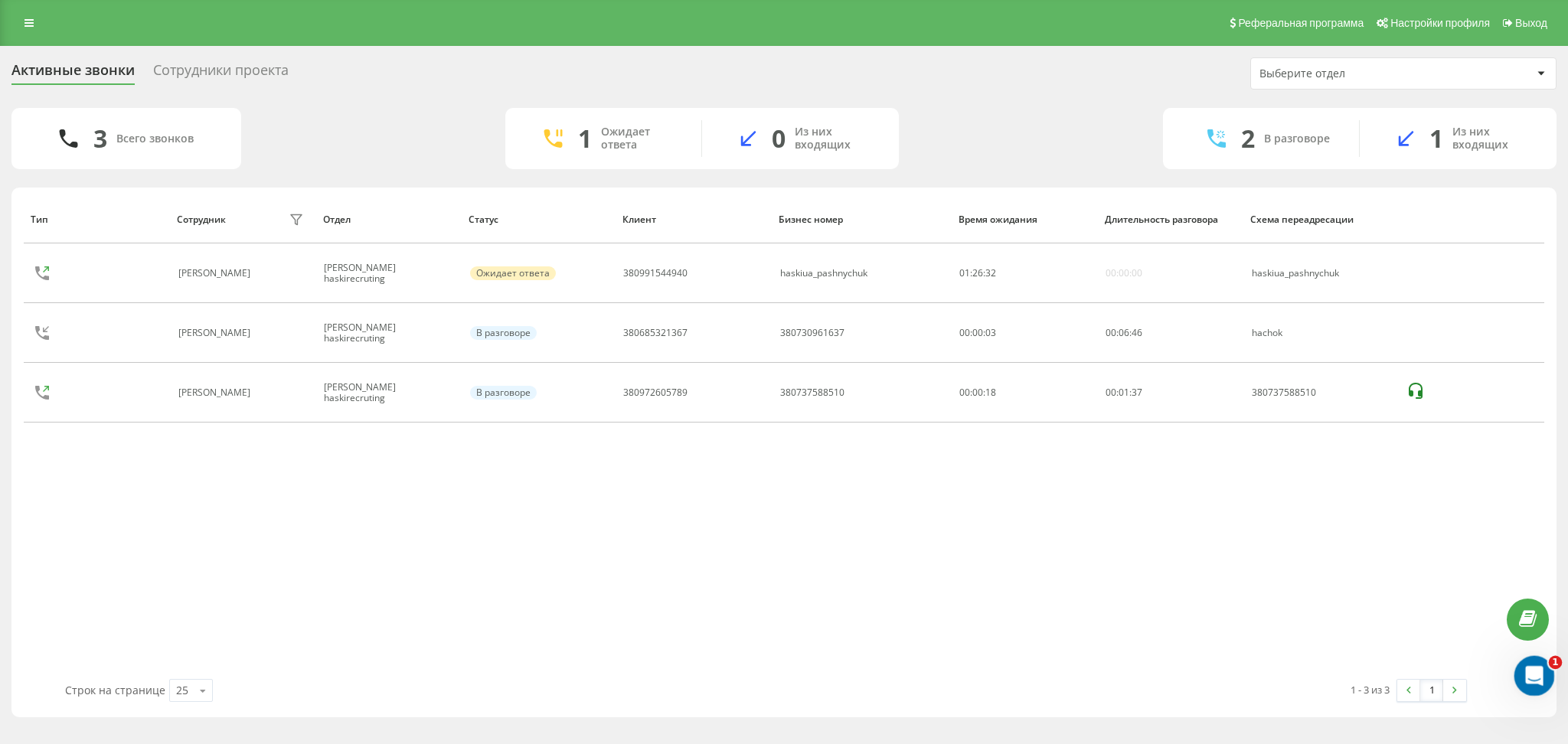
click at [782, 671] on icon "Открыть службу сообщений Intercom" at bounding box center [1532, 674] width 25 height 25
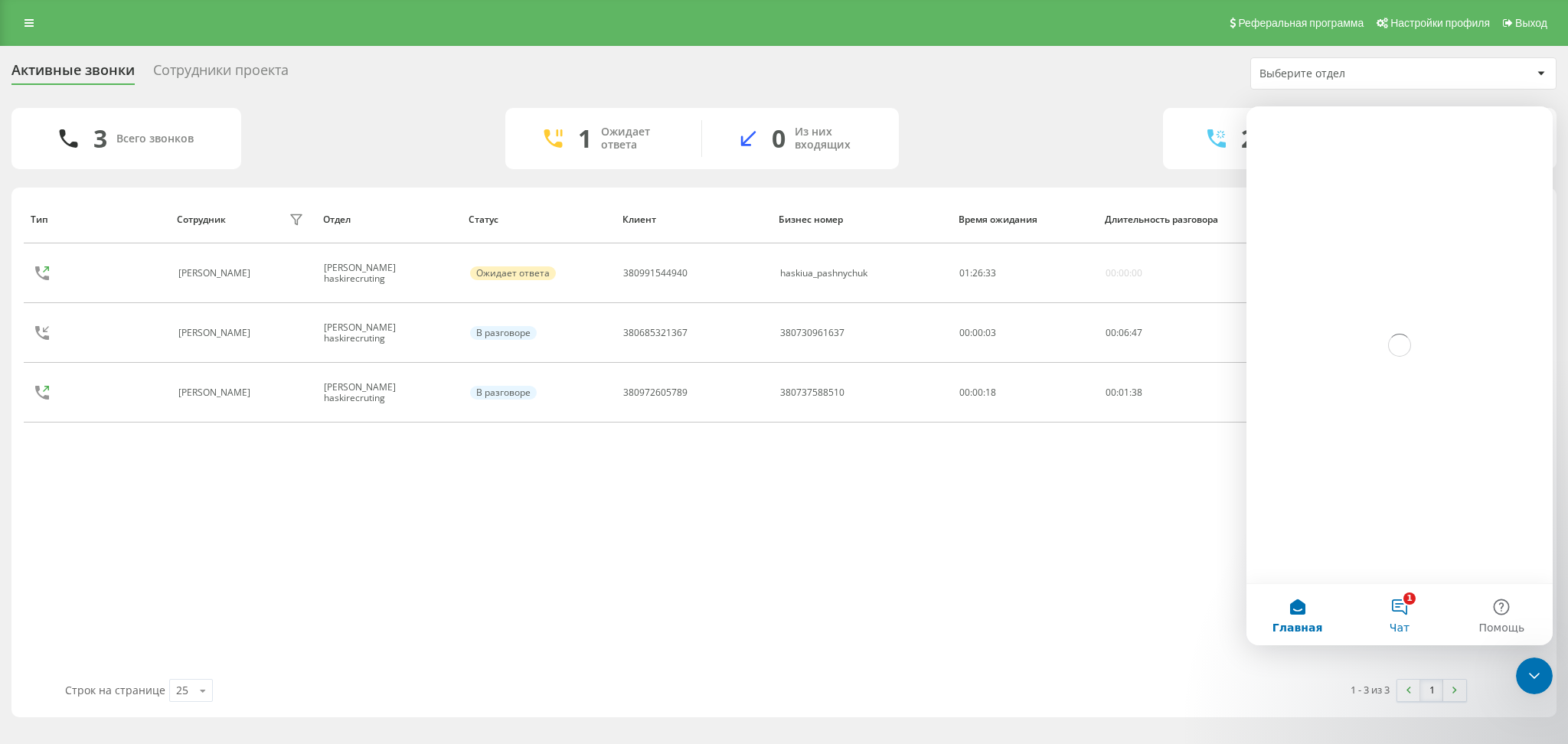
click at [782, 617] on button "1 Чат" at bounding box center [1399, 614] width 102 height 61
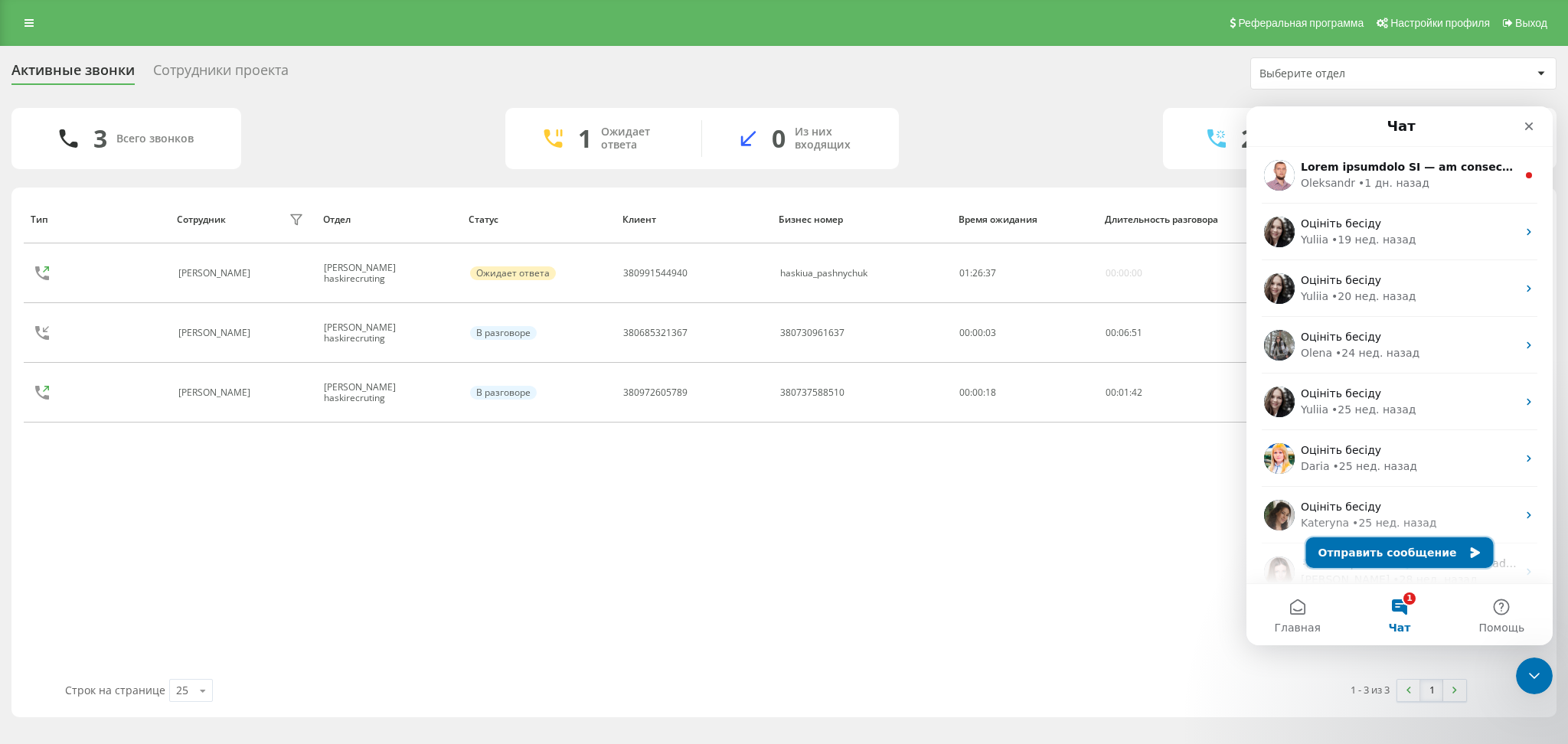
click at [782, 554] on button "Отправить сообщение" at bounding box center [1400, 552] width 187 height 31
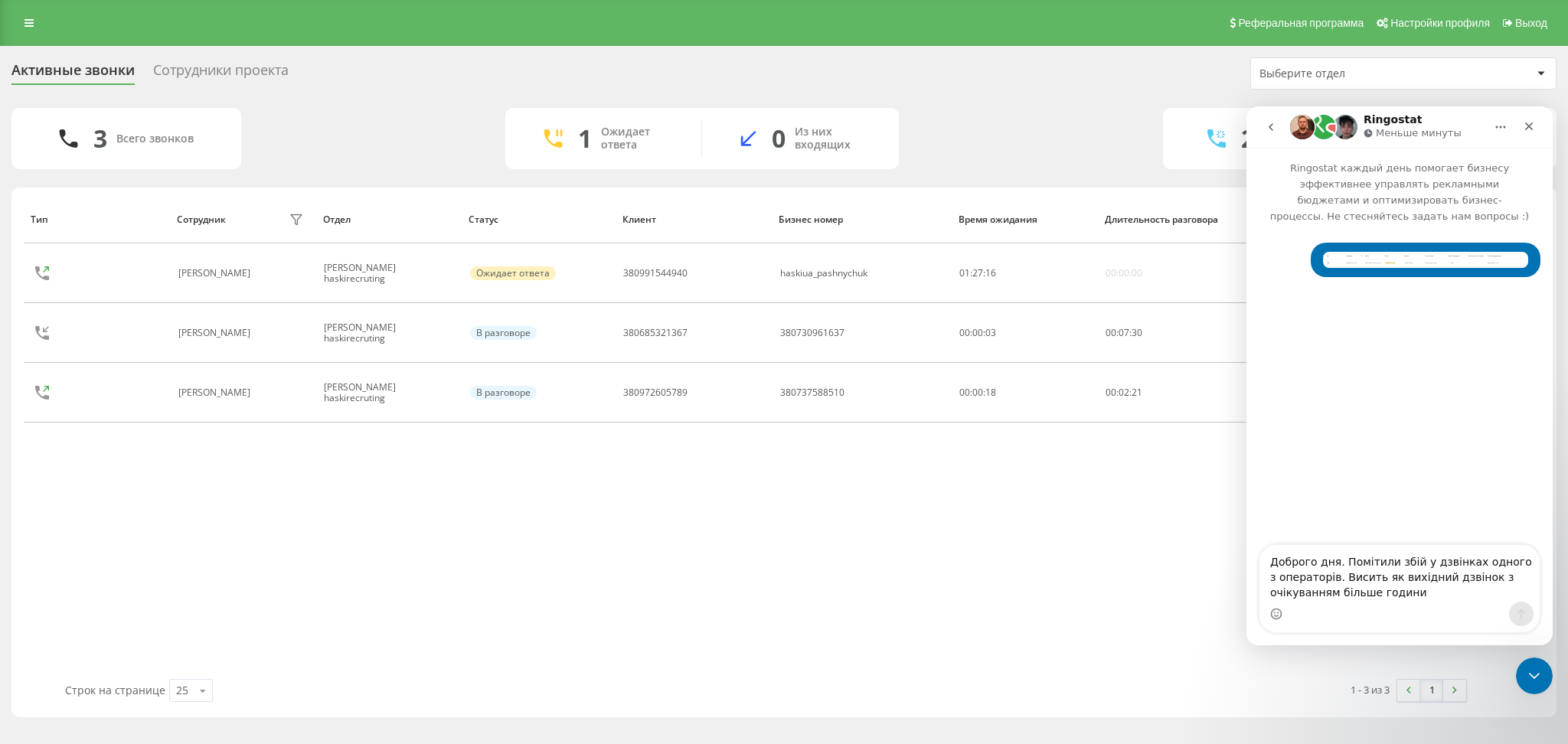
type textarea "Доброго дня. Помітили збій у дзвінках одного з операторів. Висить як вихідний д…"
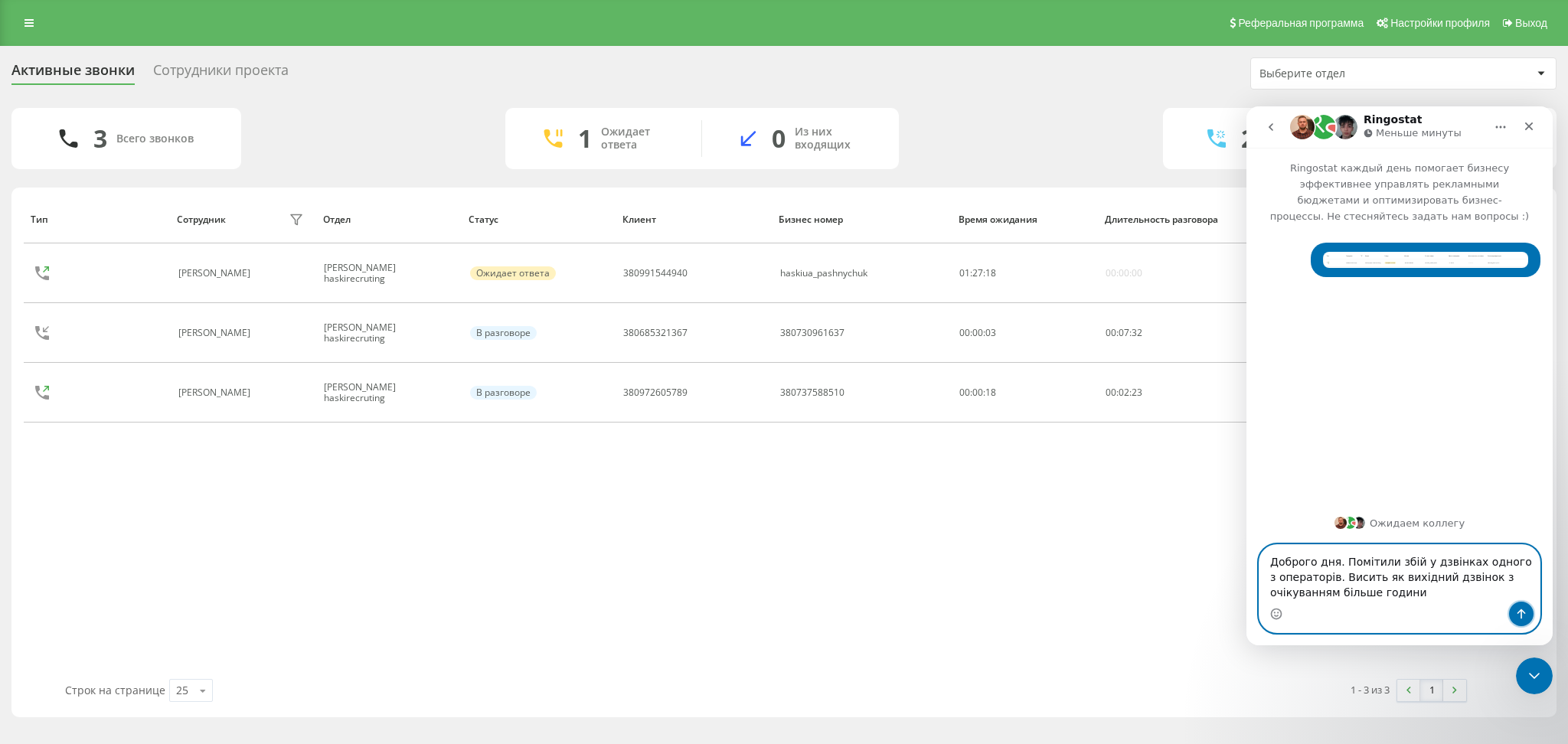
click at [782, 607] on button "Отправить сообщение…" at bounding box center [1521, 613] width 24 height 24
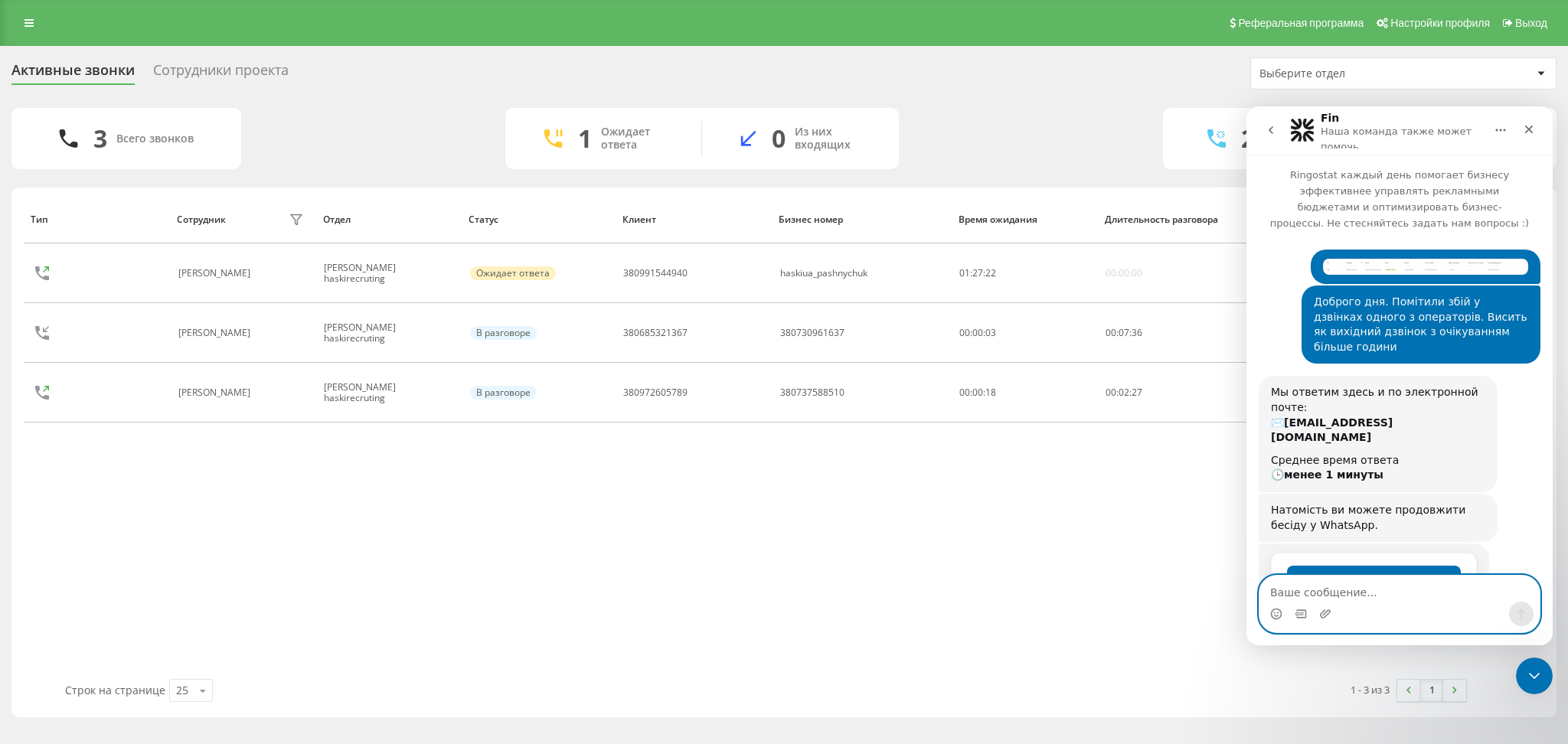
scroll to position [28, 0]
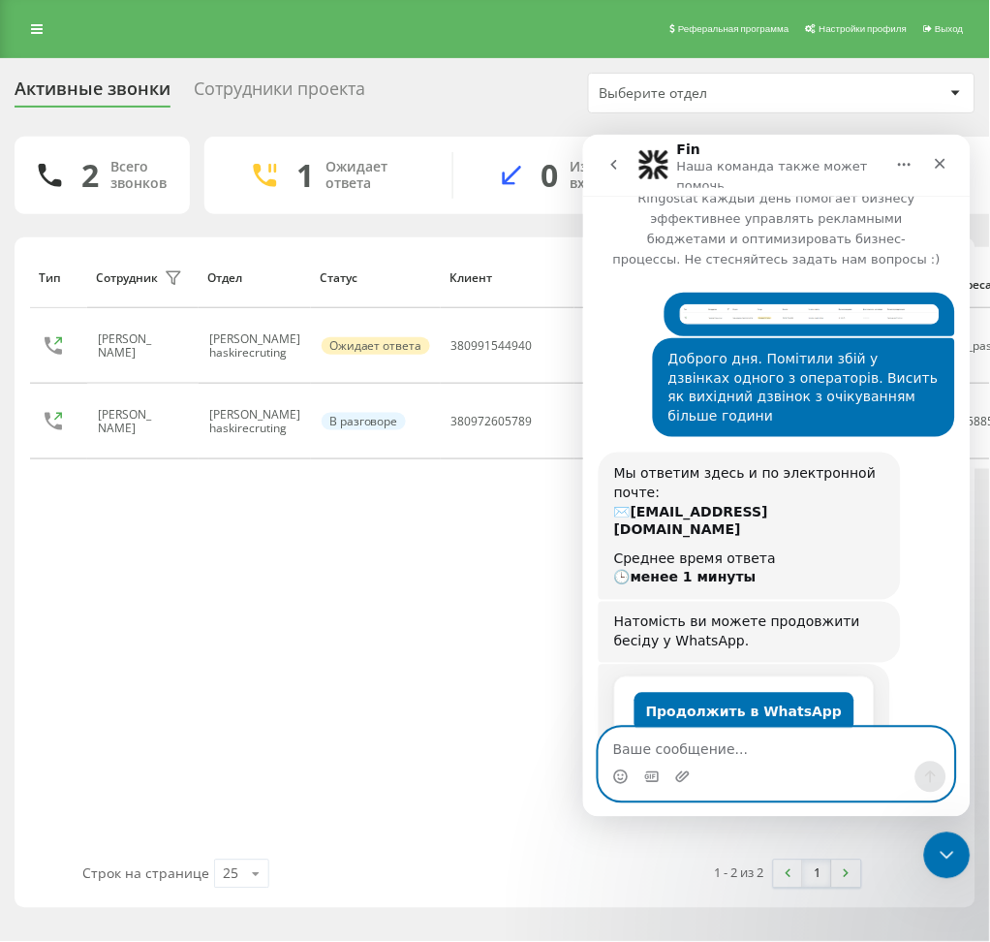
scroll to position [35, 0]
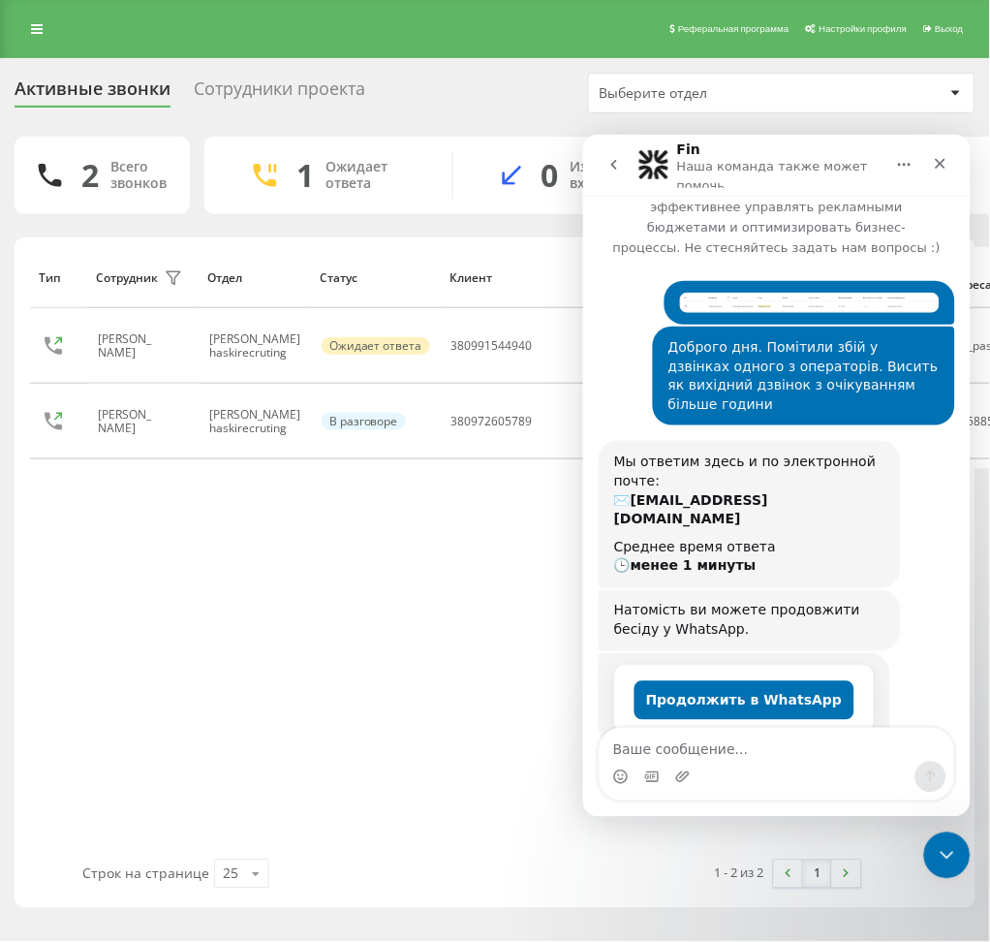
click at [444, 611] on div "Тип Сотрудник фильтра Отдел Статус Клиент Бизнес номер Время ожидания Длительно…" at bounding box center [495, 553] width 930 height 612
click at [935, 168] on icon "Закрыть" at bounding box center [939, 162] width 15 height 15
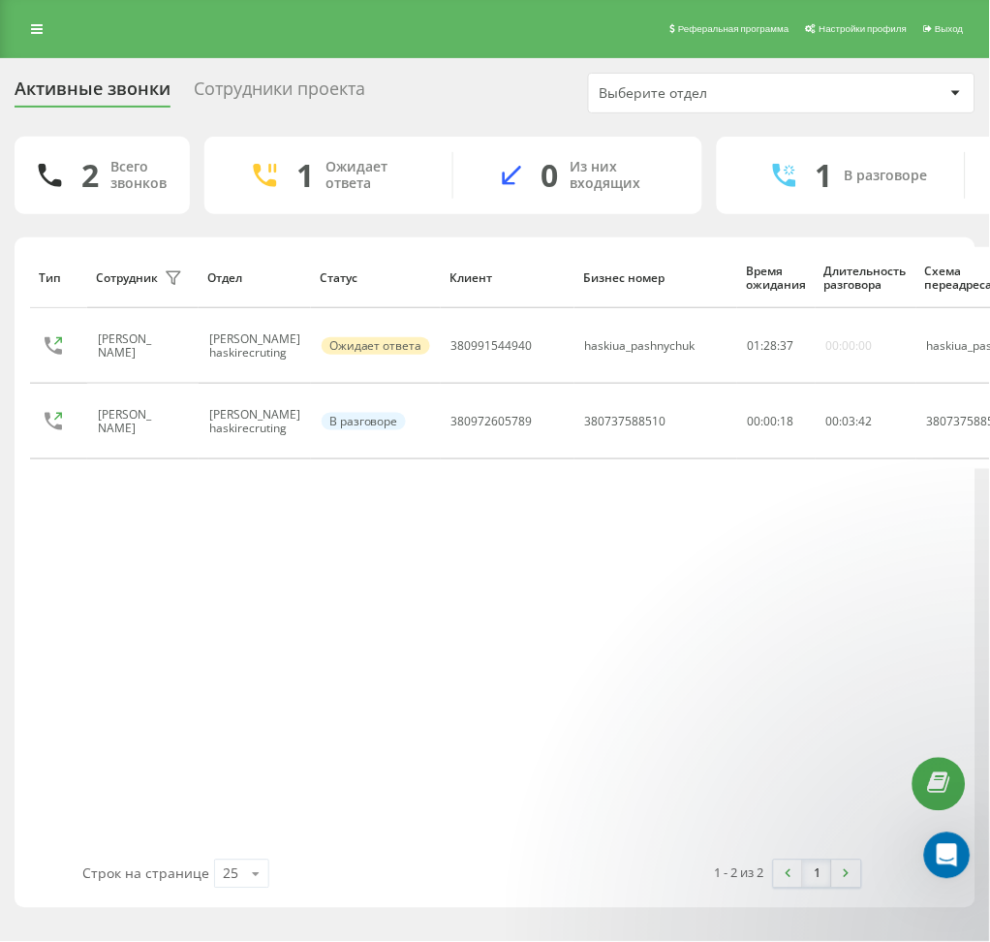
click at [319, 85] on div "Сотрудники проекта" at bounding box center [279, 93] width 171 height 30
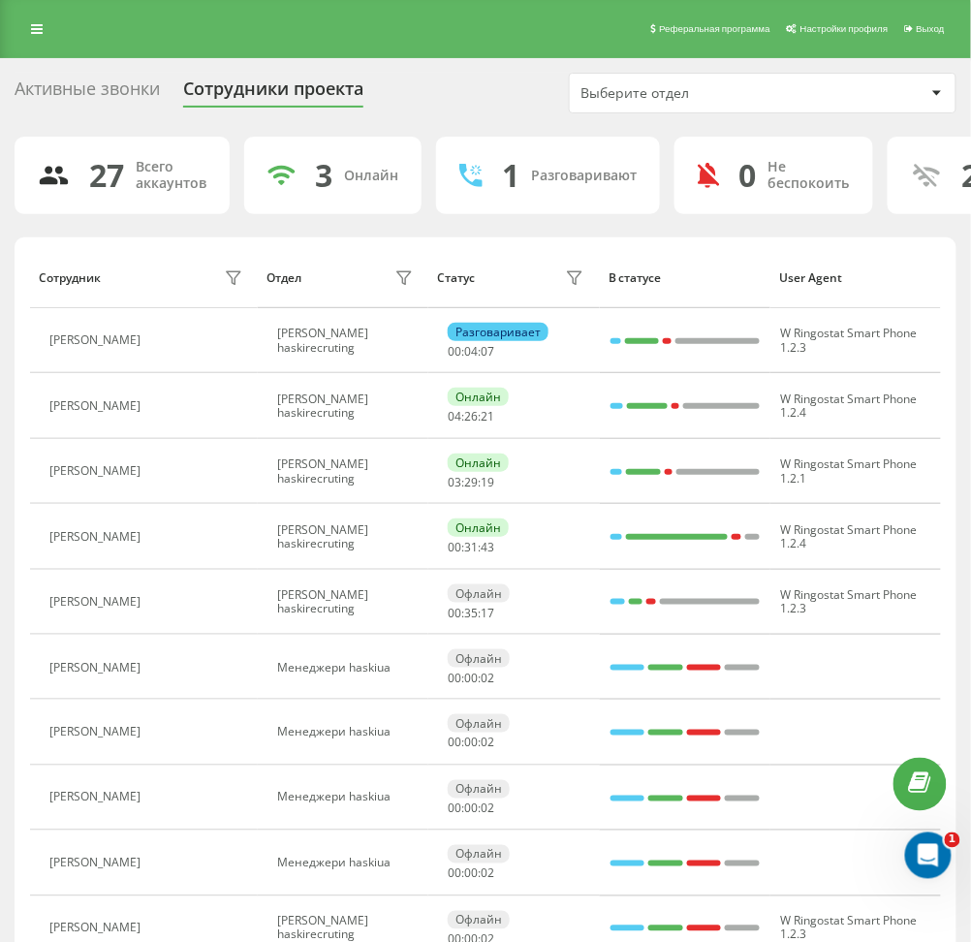
click at [132, 99] on div "Активные звонки" at bounding box center [87, 93] width 145 height 30
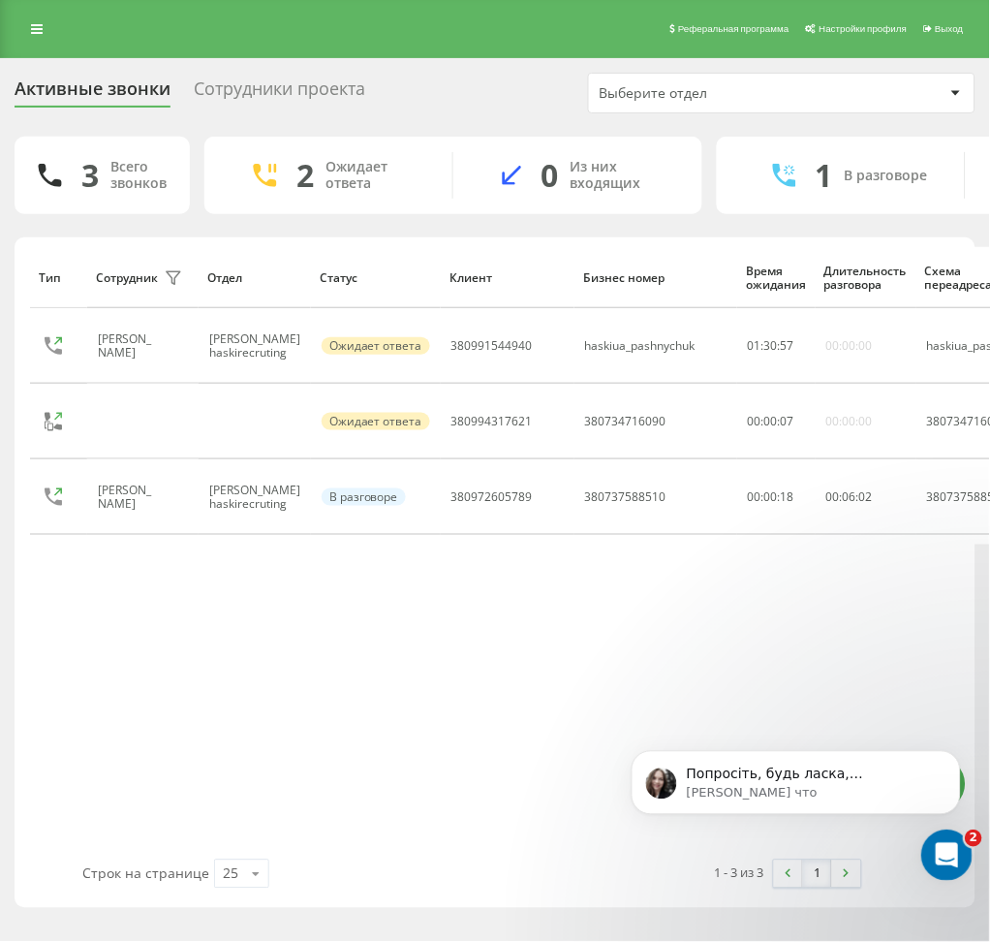
click at [945, 848] on icon "Открыть службу сообщений Intercom" at bounding box center [944, 851] width 14 height 15
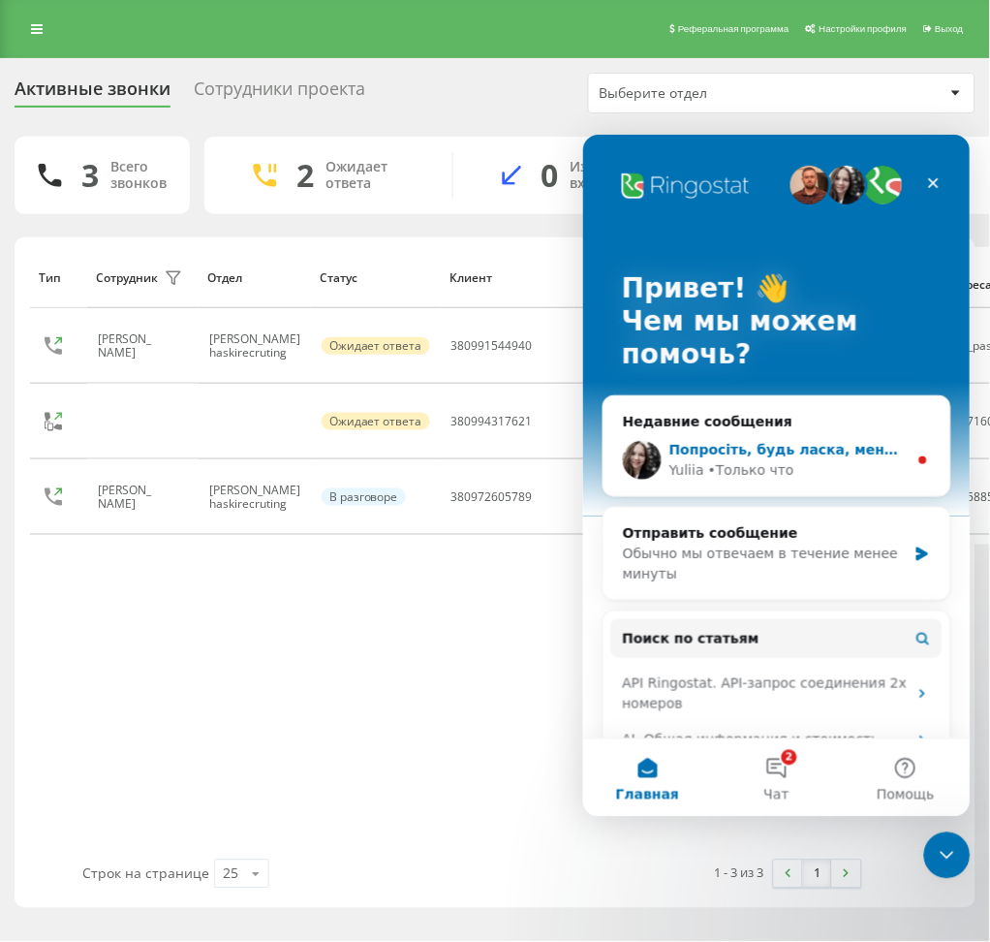
click at [752, 465] on div "• Только что" at bounding box center [750, 469] width 86 height 20
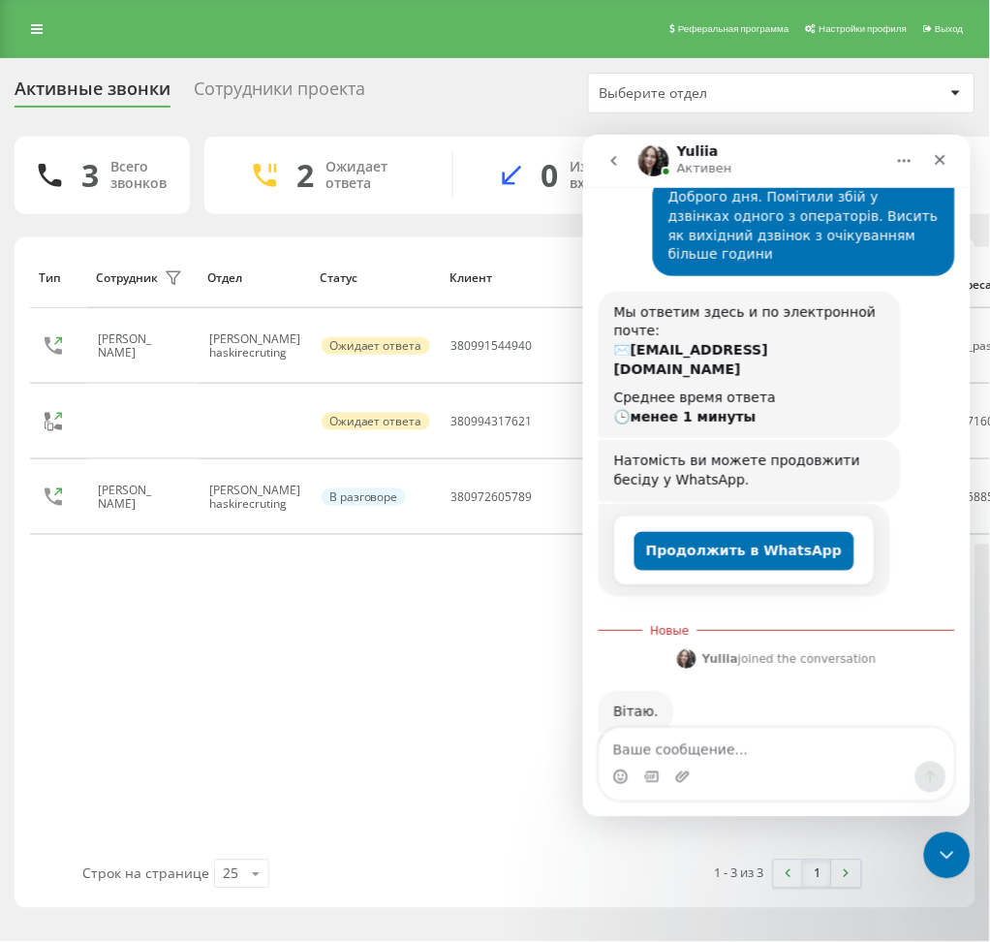
scroll to position [242, 0]
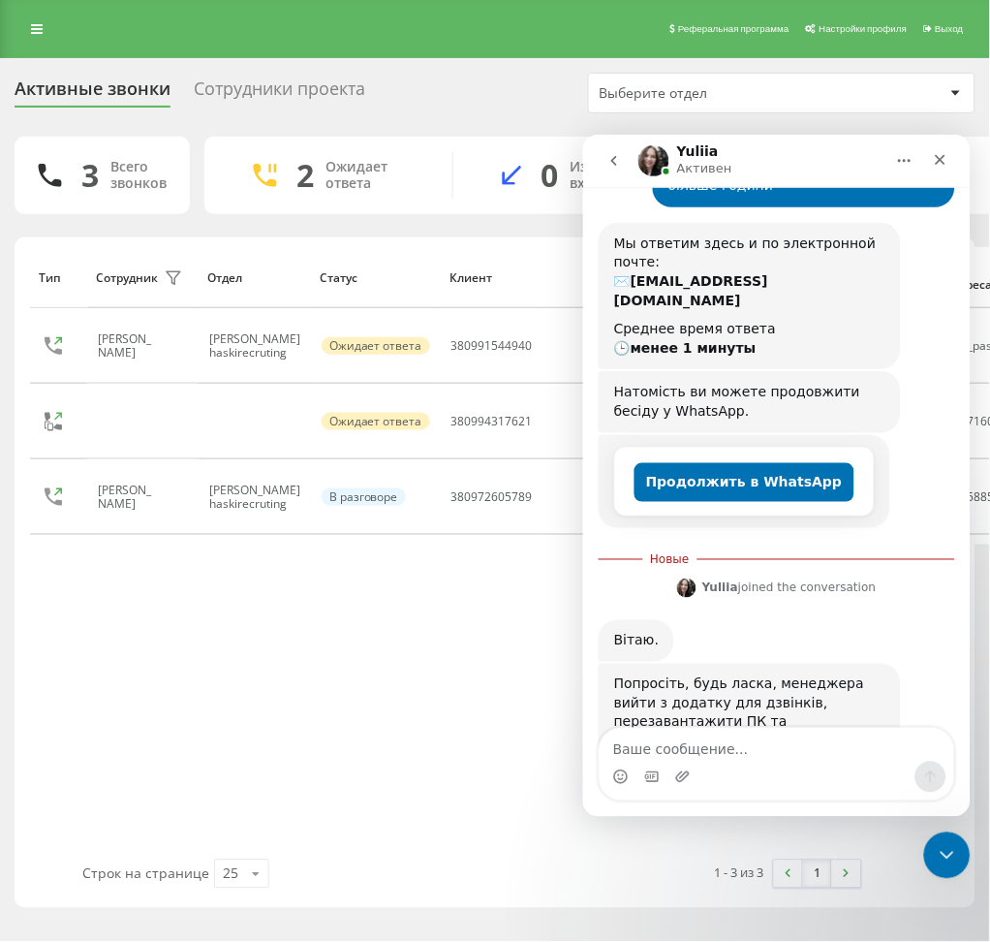
click at [788, 730] on textarea "Ваше сообщение..." at bounding box center [776, 744] width 355 height 33
type textarea "добре, спробуємо"
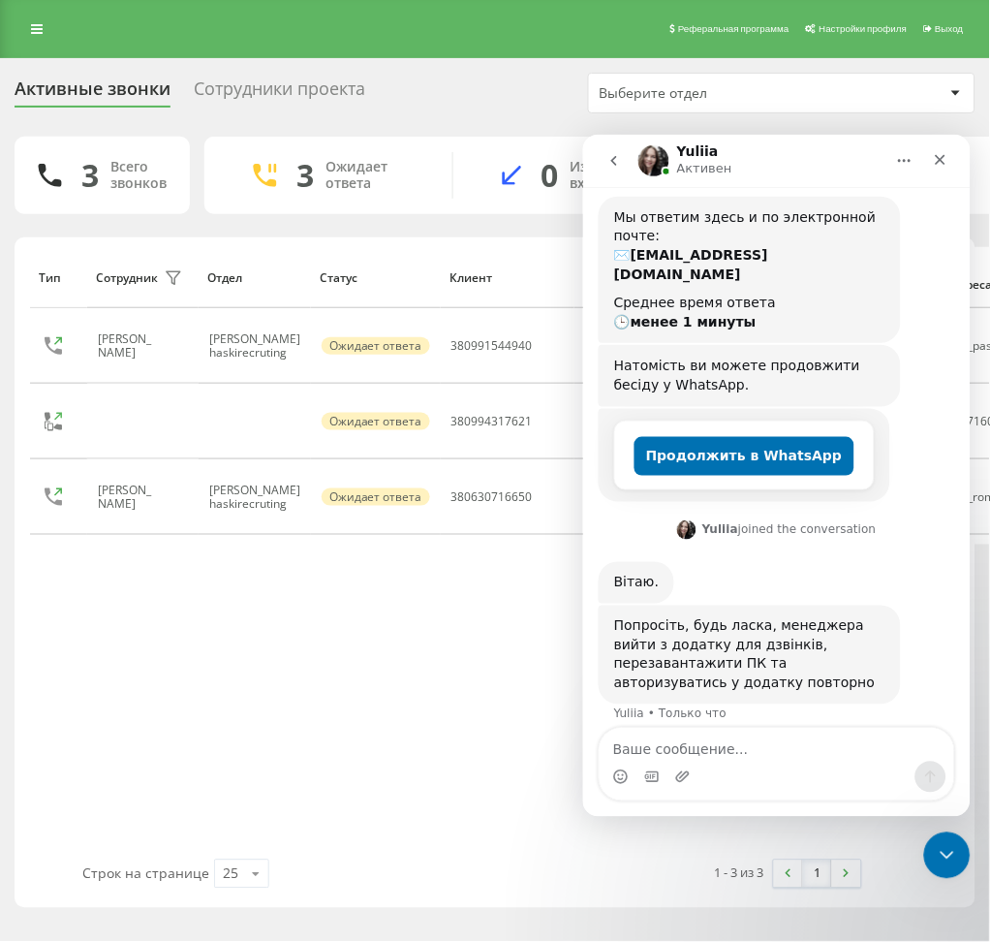
click at [505, 695] on div "Тип Сотрудник фильтра Отдел Статус Клиент Бизнес номер Время ожидания Длительно…" at bounding box center [495, 553] width 930 height 612
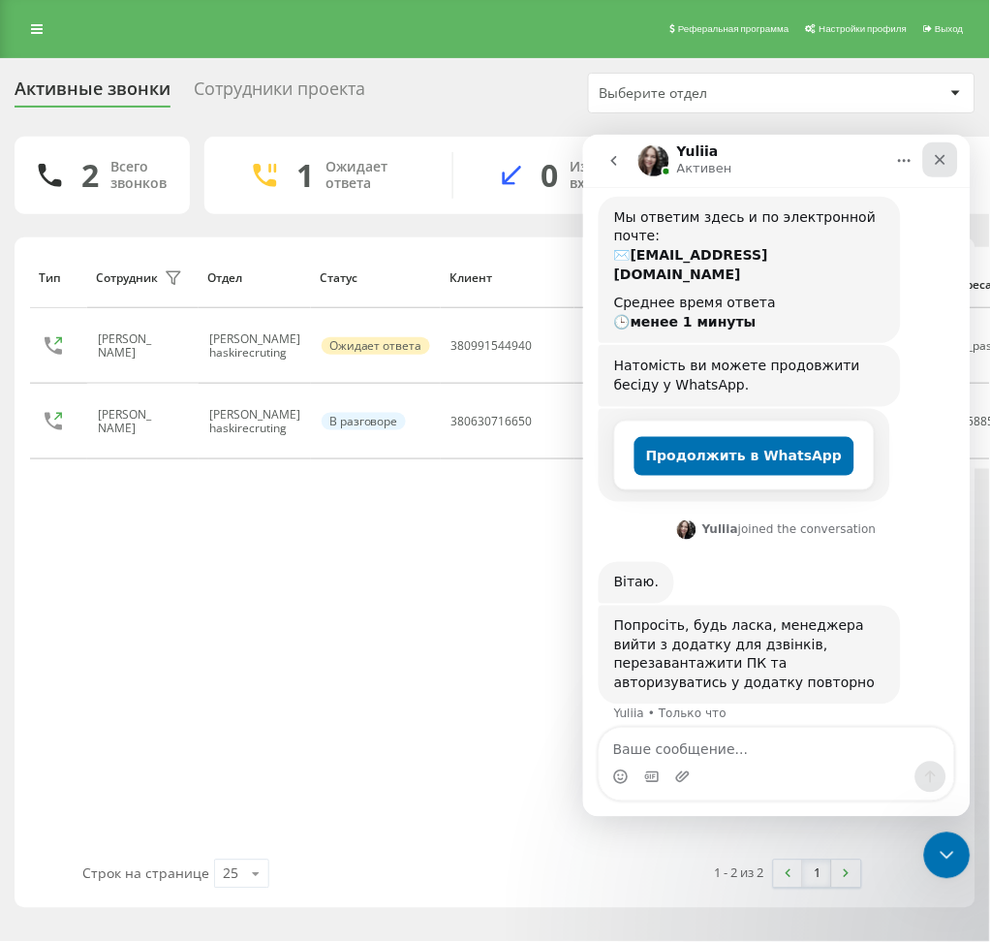
click at [939, 165] on icon "Закрыть" at bounding box center [939, 158] width 15 height 15
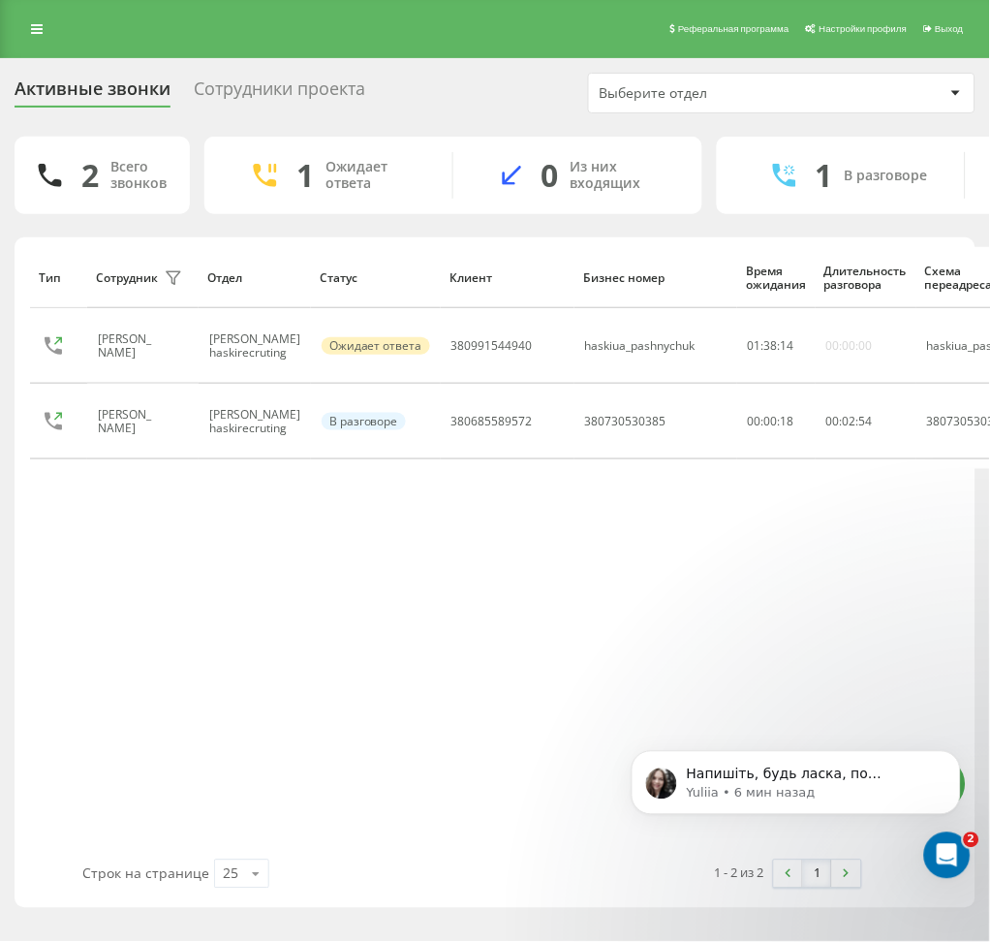
scroll to position [347, 0]
